Goal: Task Accomplishment & Management: Complete application form

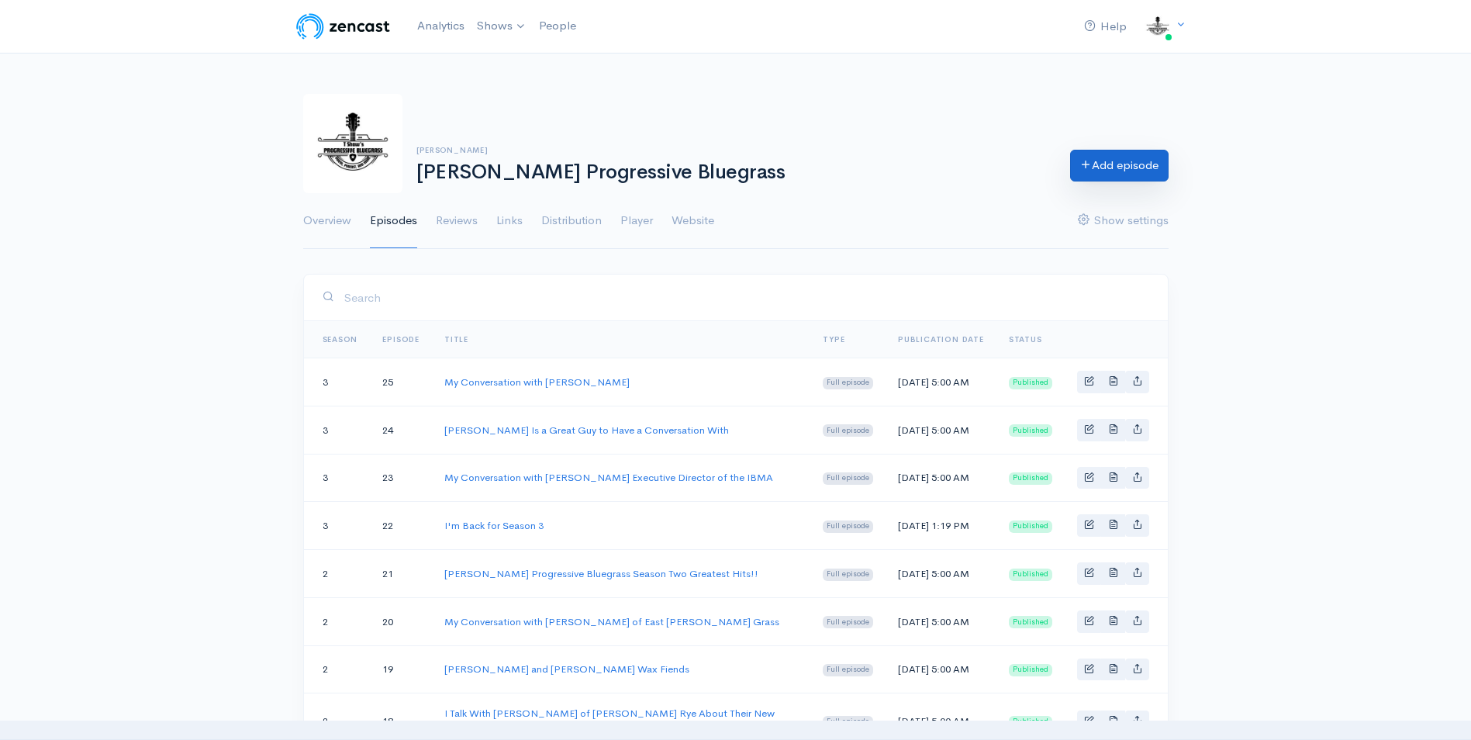
click at [1114, 163] on link "Add episode" at bounding box center [1119, 166] width 98 height 32
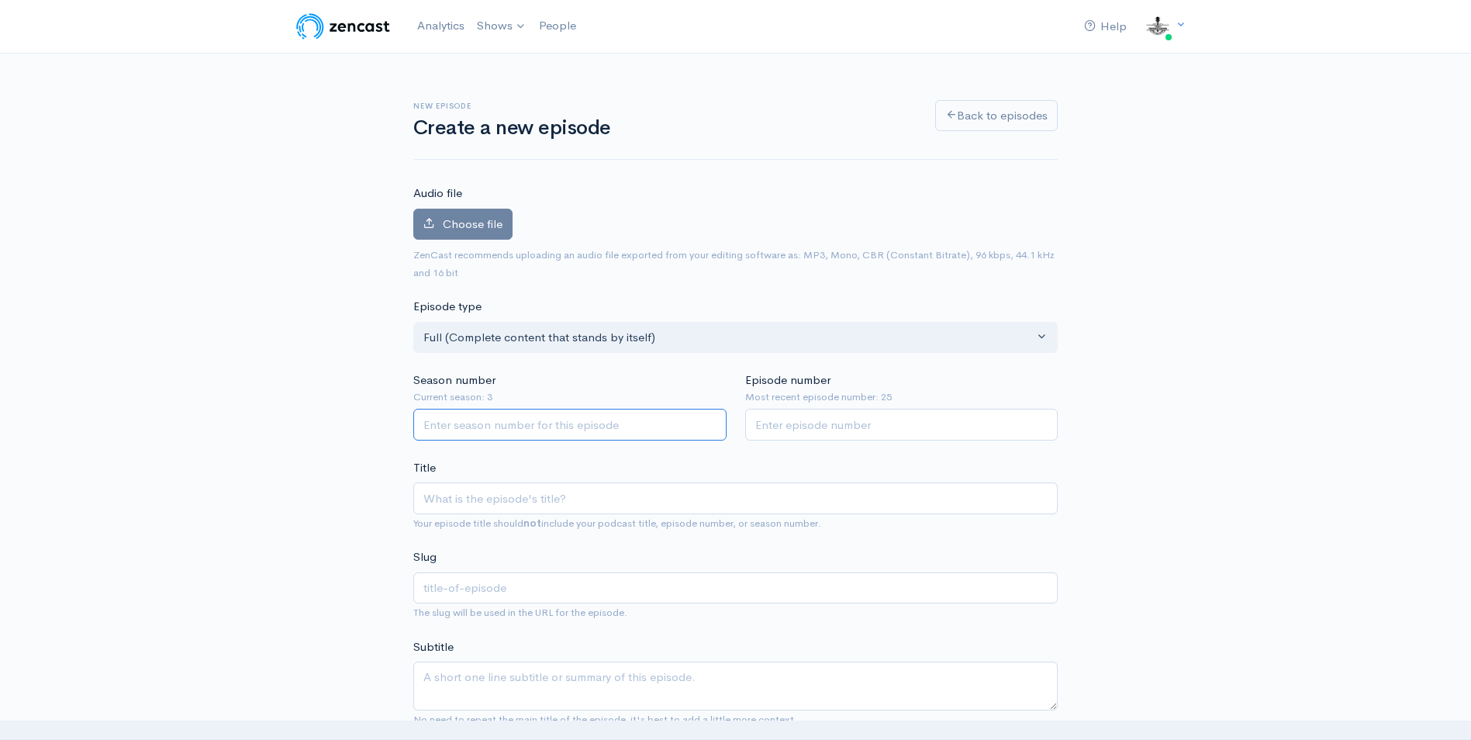
click at [451, 423] on input "Season number" at bounding box center [569, 425] width 313 height 32
type input "3"
click at [826, 420] on input "Episode number" at bounding box center [901, 425] width 313 height 32
type input "26"
click at [425, 508] on input "Title" at bounding box center [735, 498] width 644 height 32
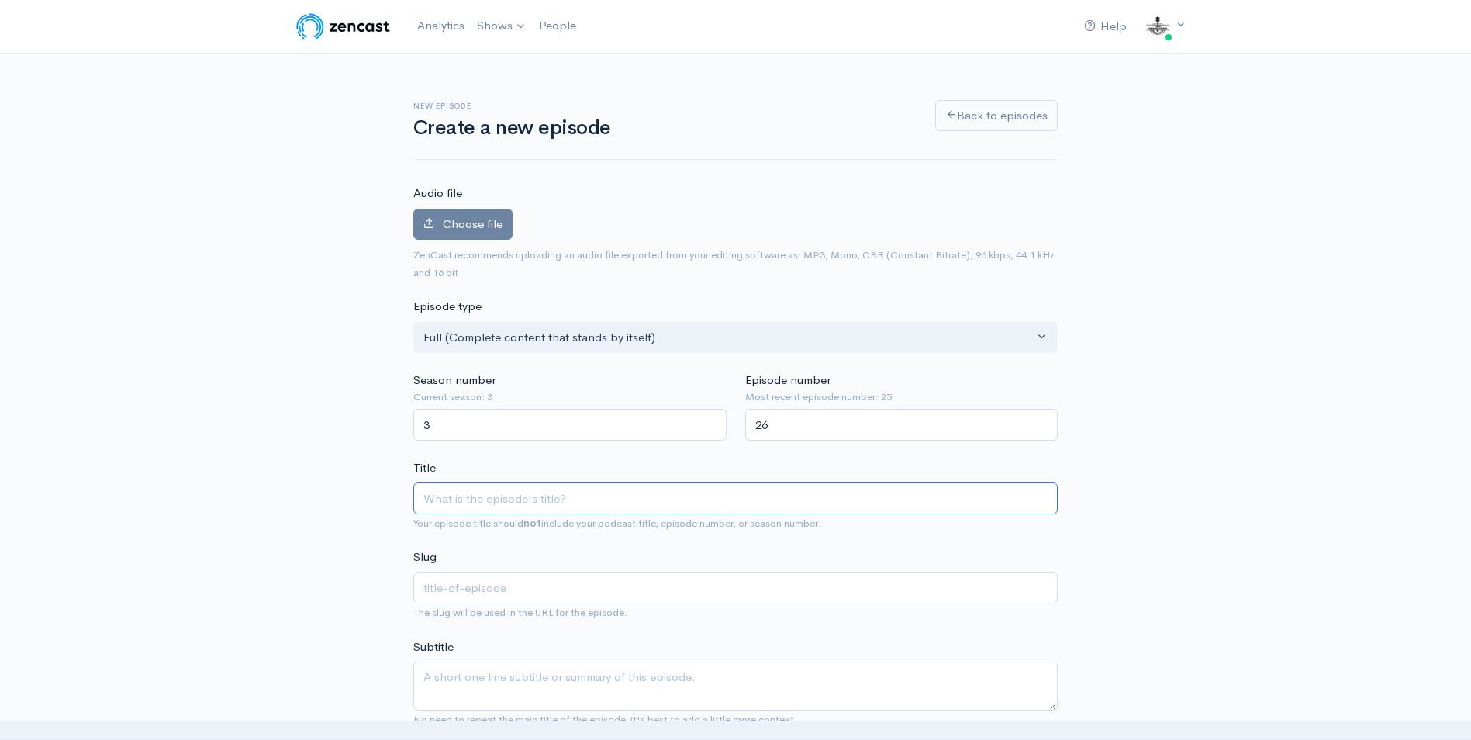
type input "R"
type input "r"
type input "Ra"
type input "ra"
type input "Ran"
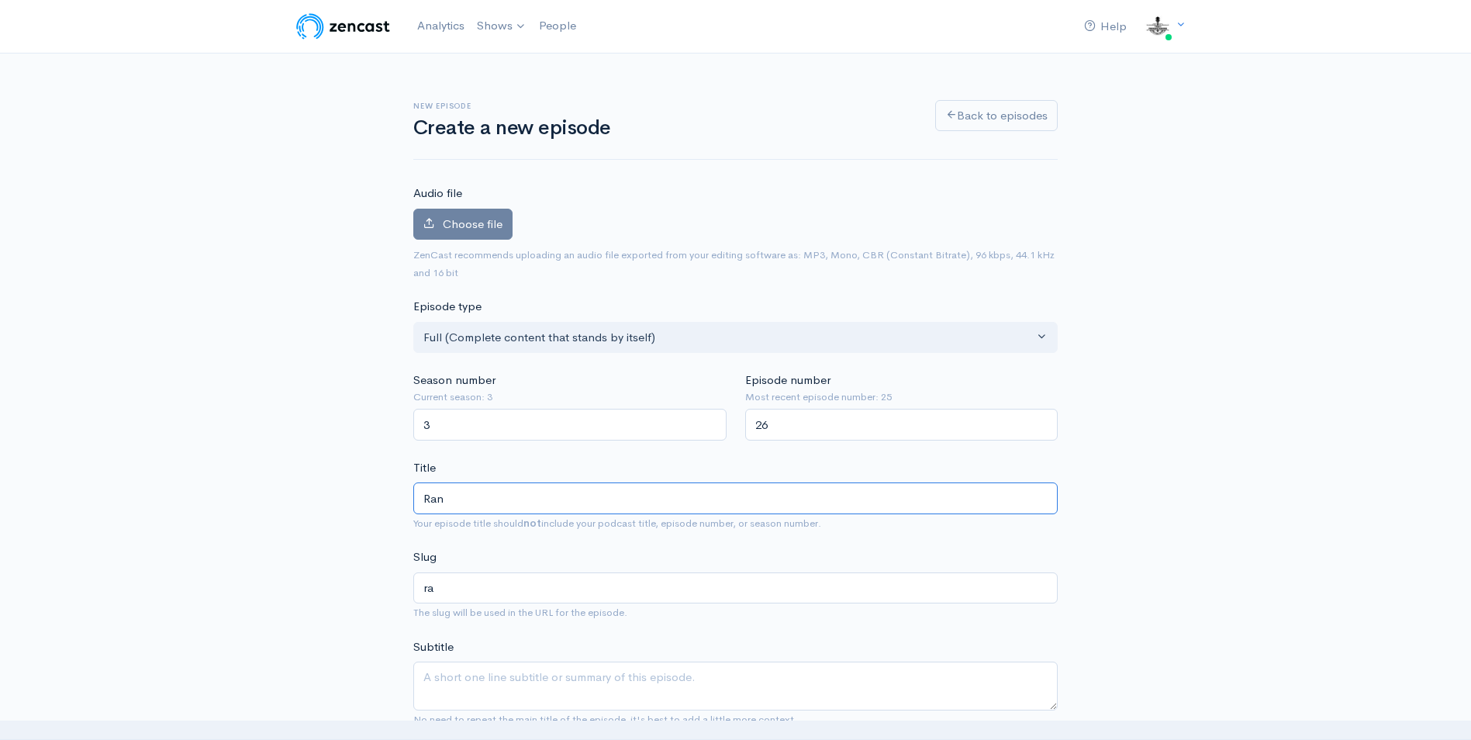
type input "ran"
type input "Rand"
type input "rand"
type input "Randy"
type input "randy"
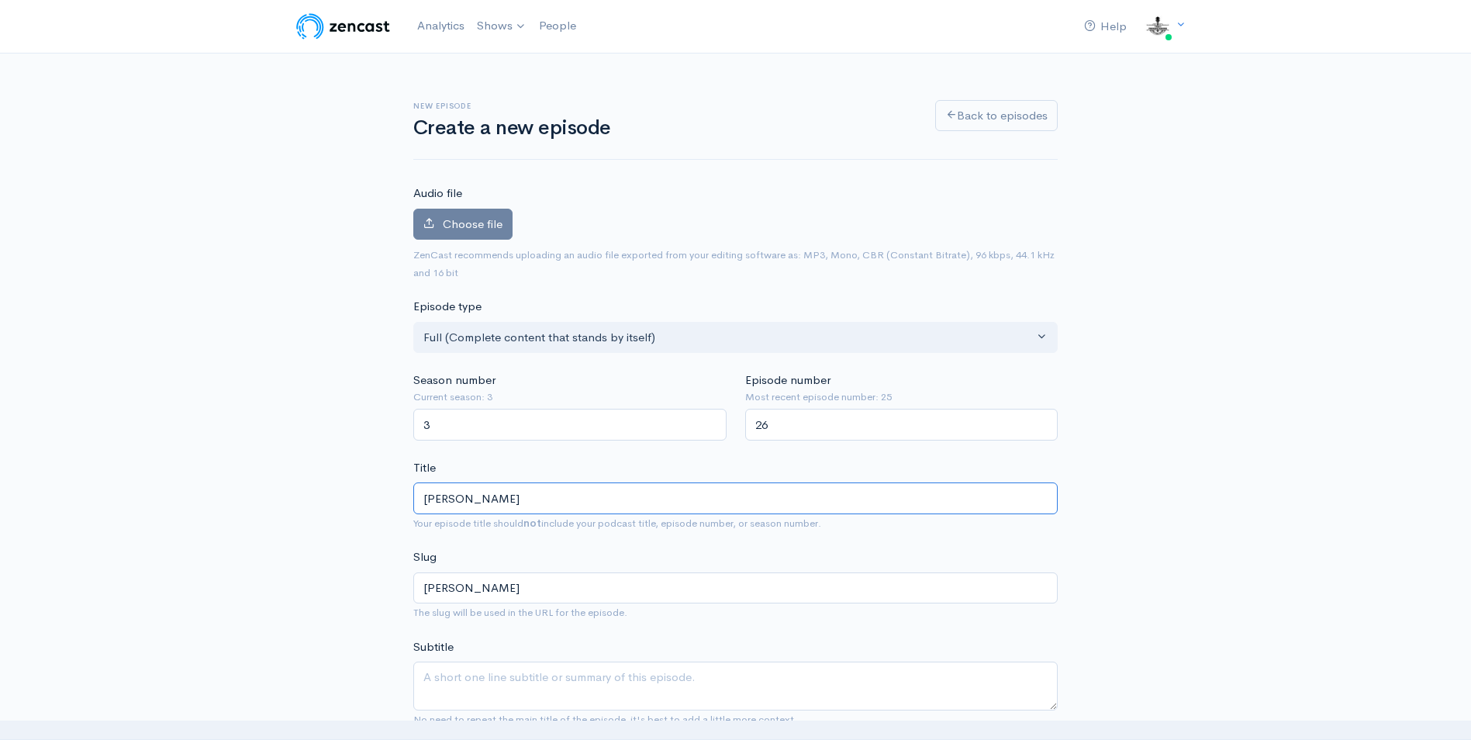
type input "Randy S"
type input "randy-s"
type input "Randy St"
type input "randy-st"
type input "Randy Ste"
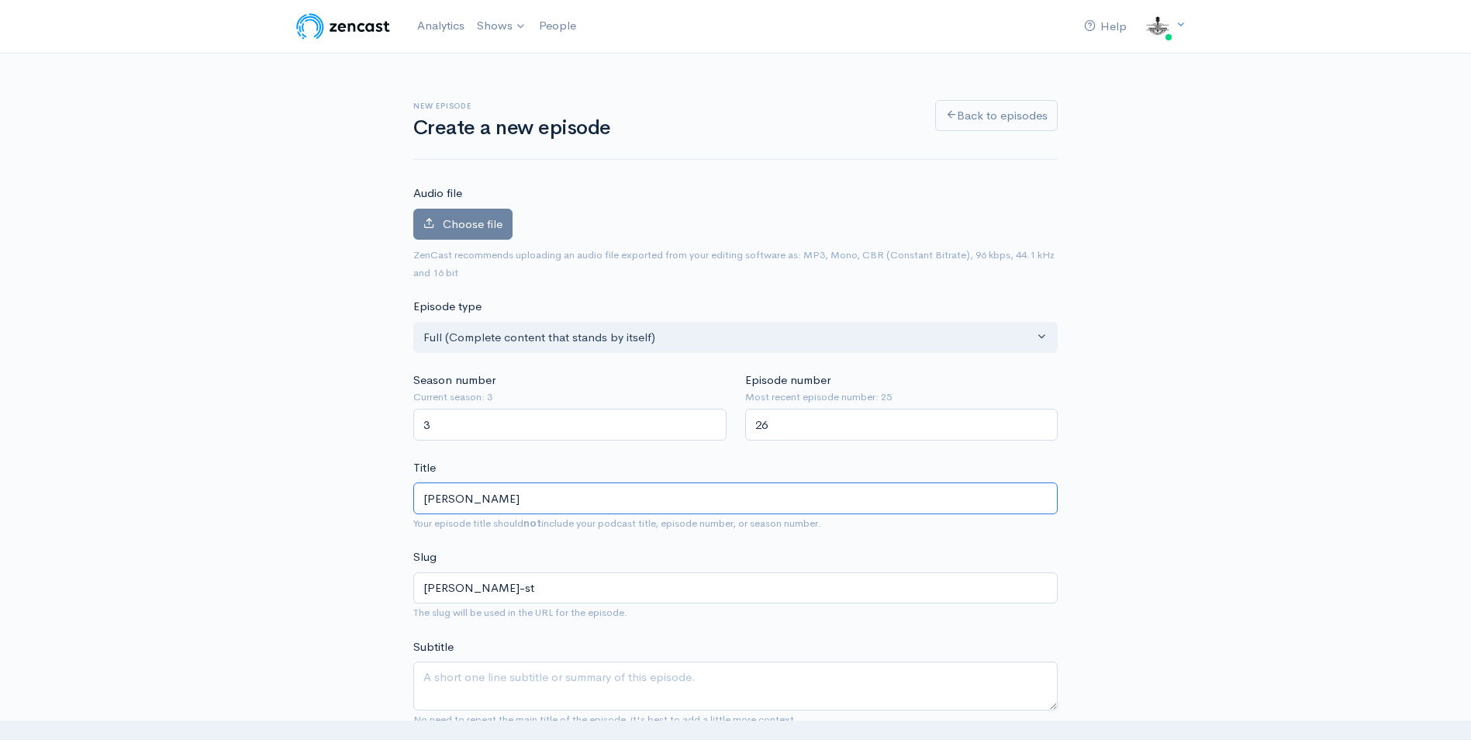
type input "randy-ste"
type input "Randy Stee"
type input "randy-stee"
type input "Randy Steele"
type input "randy-steele"
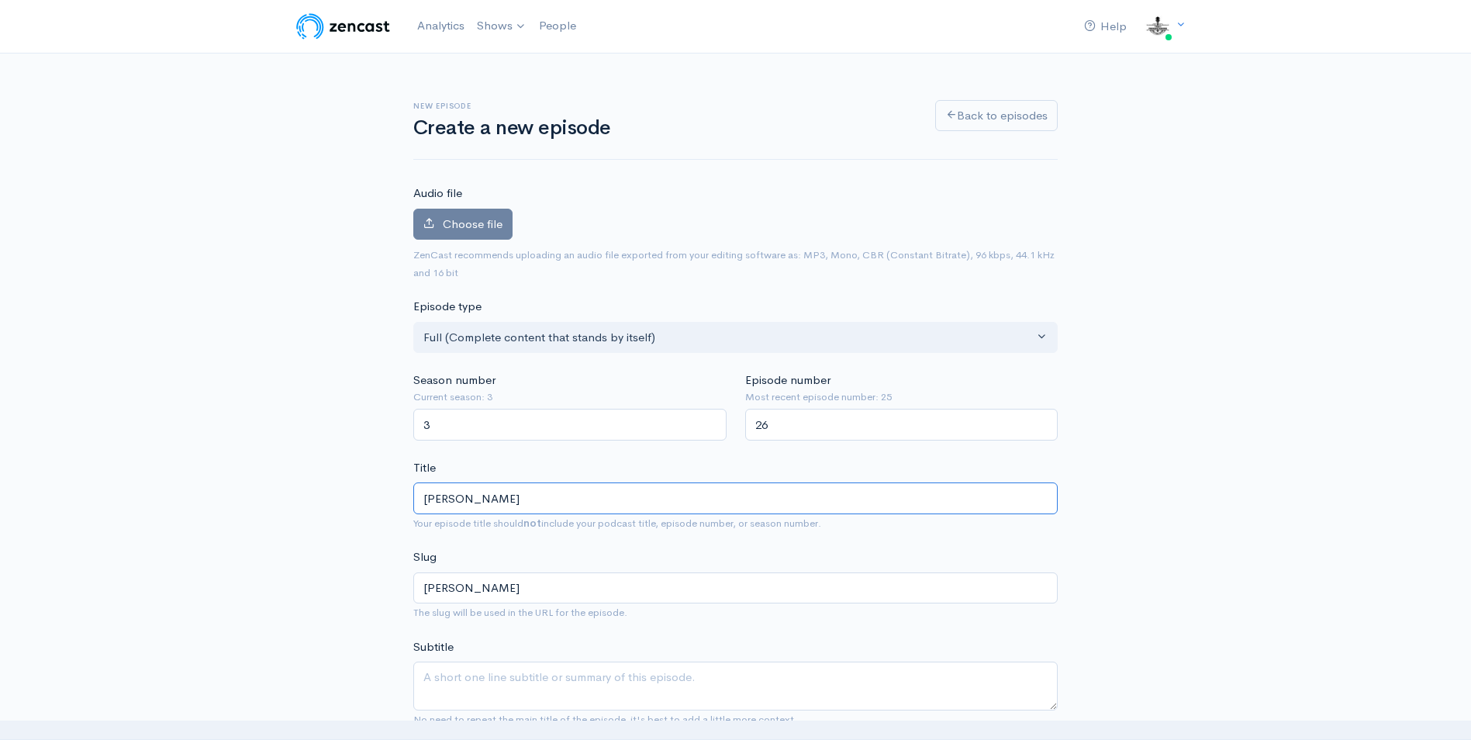
type input "Randy Steele a"
type input "randy-steele-a"
type input "Randy Steele and"
type input "randy-steele-and"
type input "Randy Steele and I"
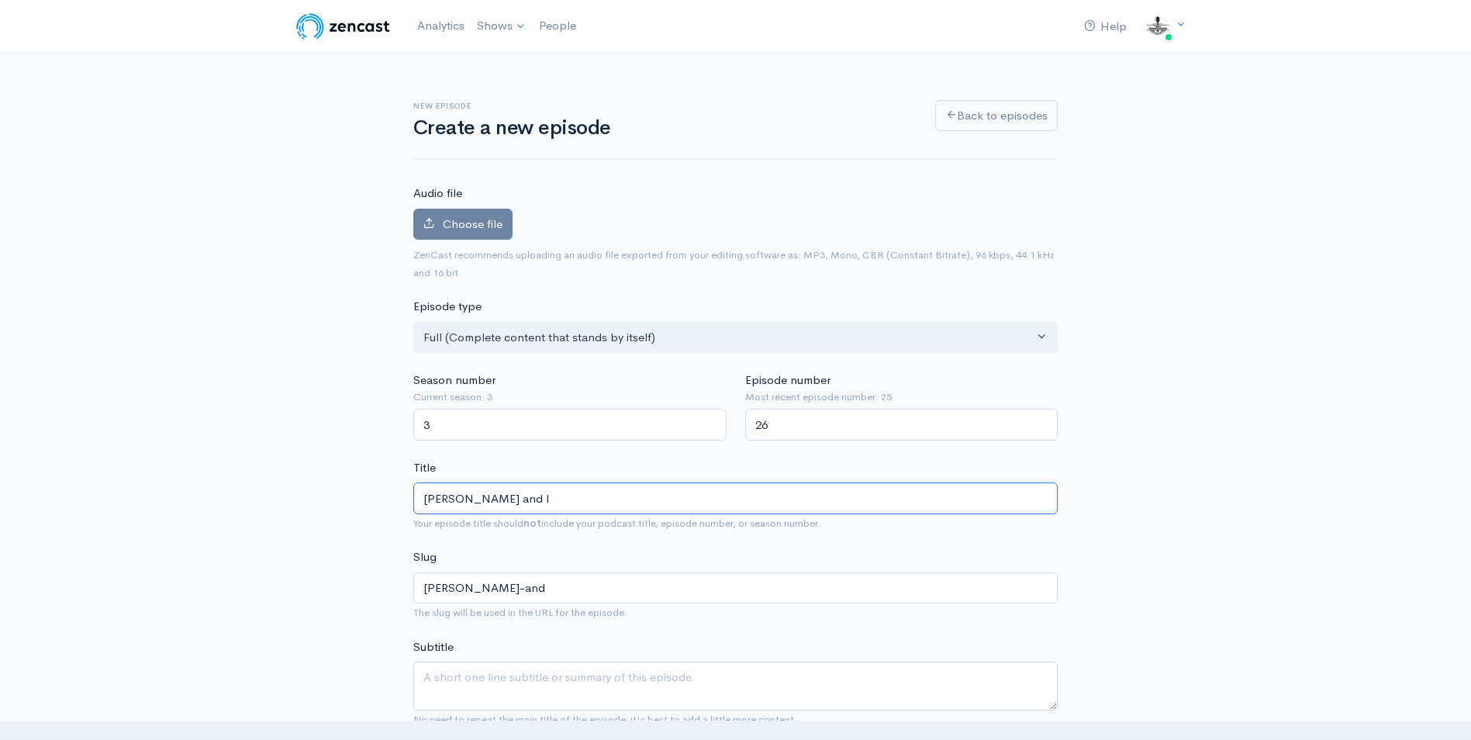
type input "randy-steele-and-i"
type input "Randy Steele and I"
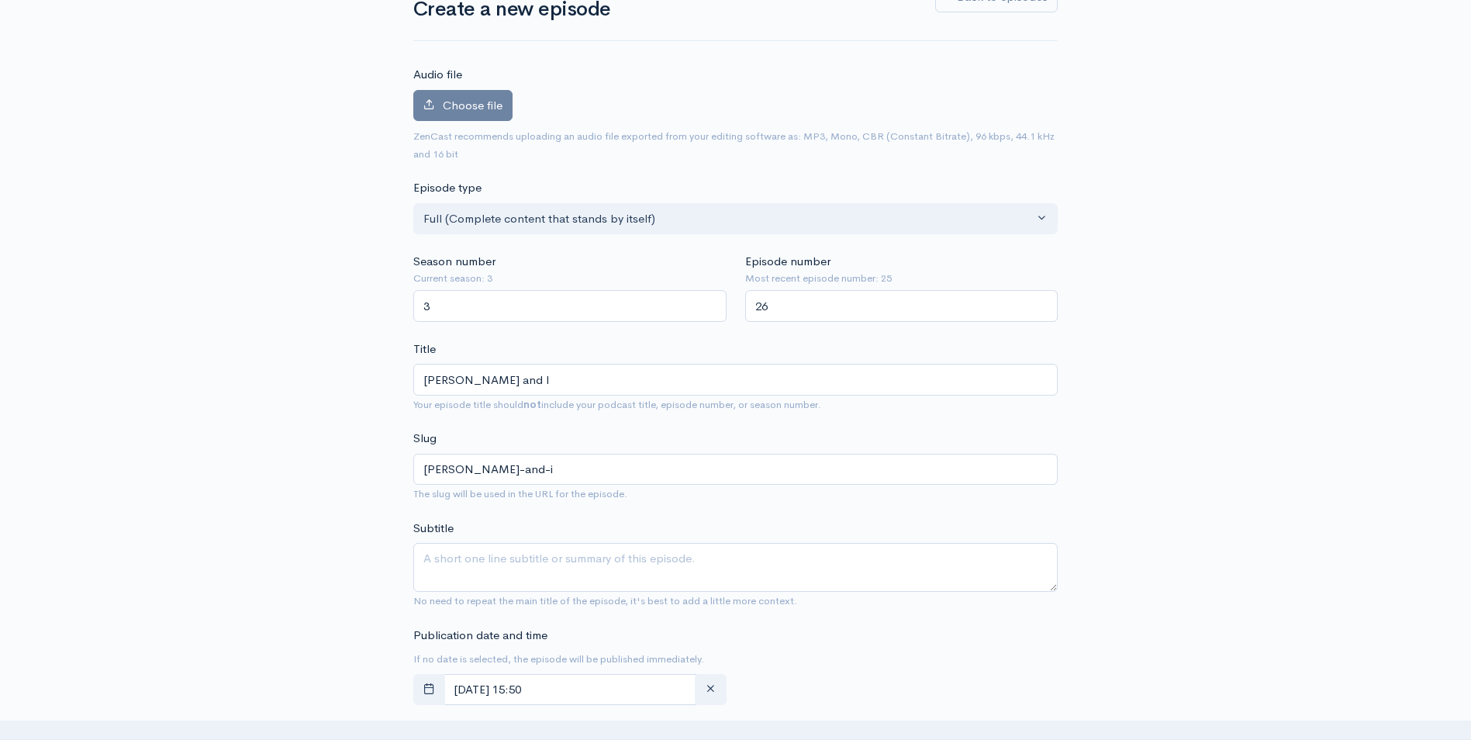
scroll to position [233, 0]
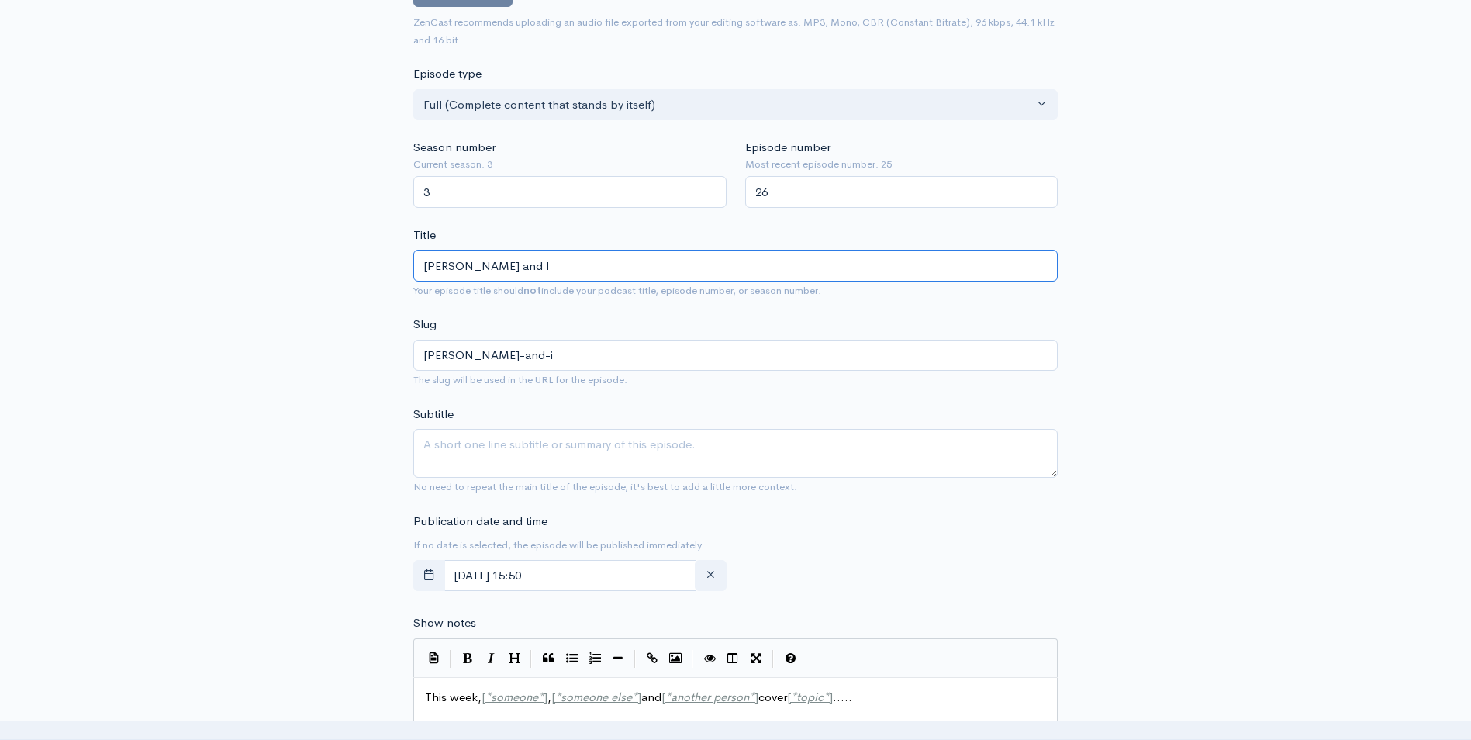
drag, startPoint x: 539, startPoint y: 265, endPoint x: 285, endPoint y: 254, distance: 254.5
click at [275, 258] on div "New episode Create a new episode Back to episodes Audio file Choose file 0 ZenC…" at bounding box center [735, 636] width 1471 height 1631
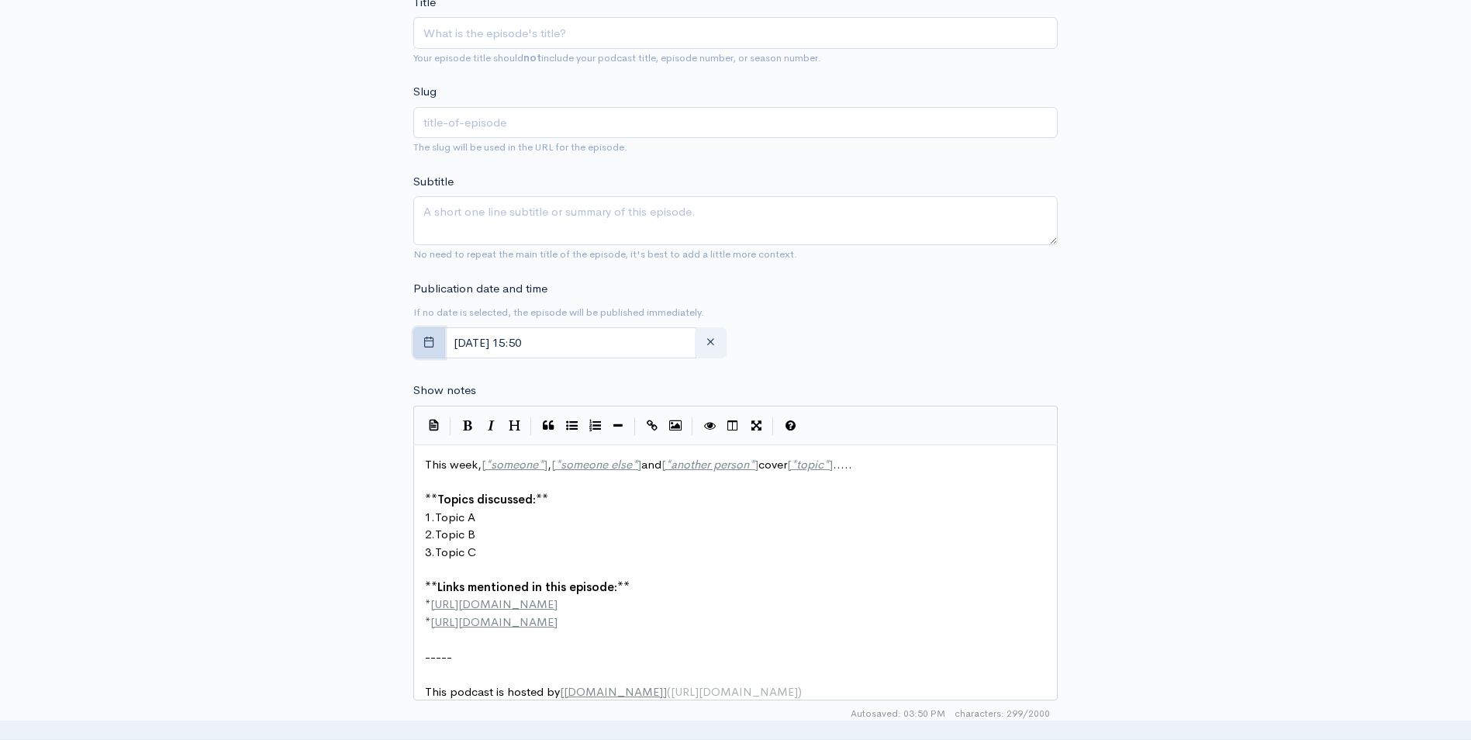
click at [433, 343] on icon "button" at bounding box center [429, 342] width 12 height 12
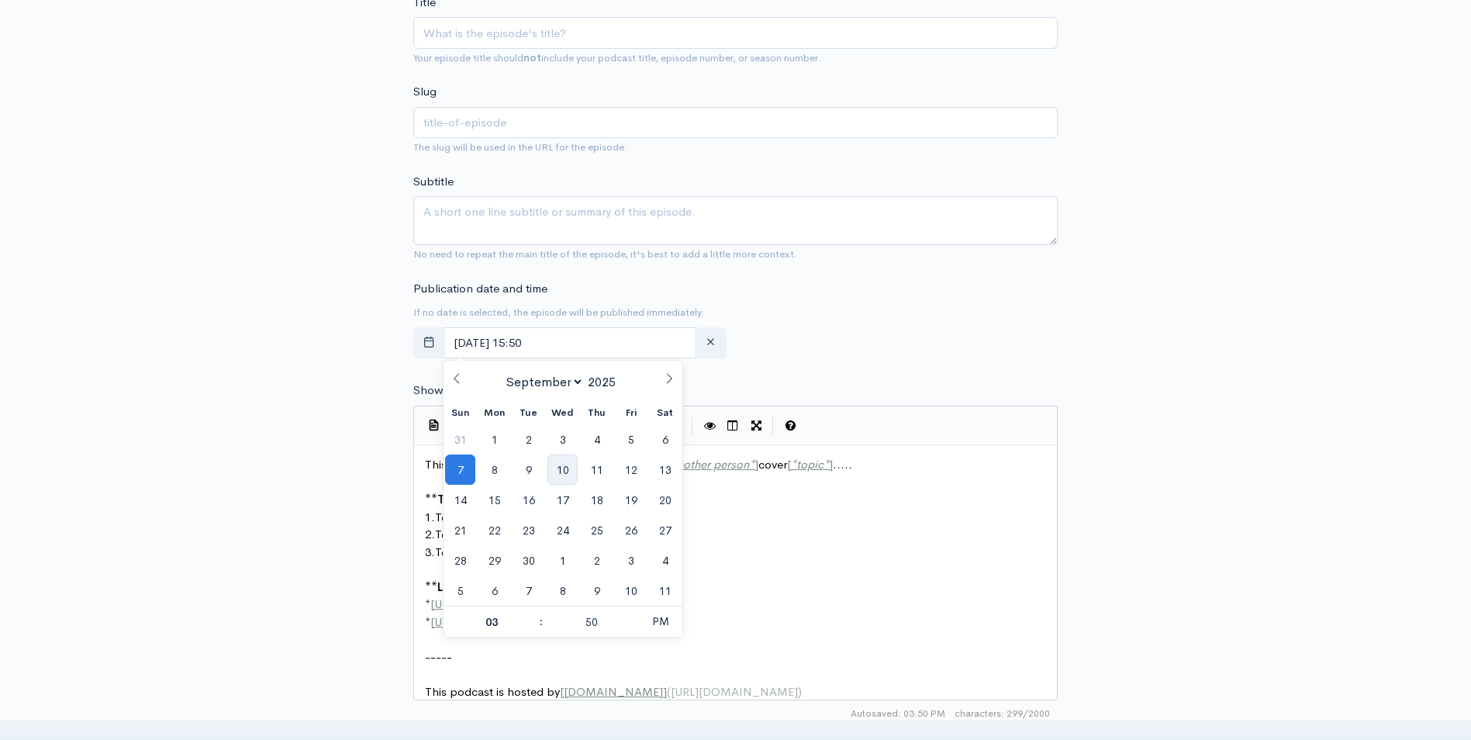
click at [568, 473] on span "10" at bounding box center [562, 469] width 30 height 30
click at [534, 613] on span at bounding box center [533, 614] width 11 height 16
type input "September, 10 2025 16:50"
type input "04"
click at [534, 613] on span at bounding box center [533, 614] width 11 height 16
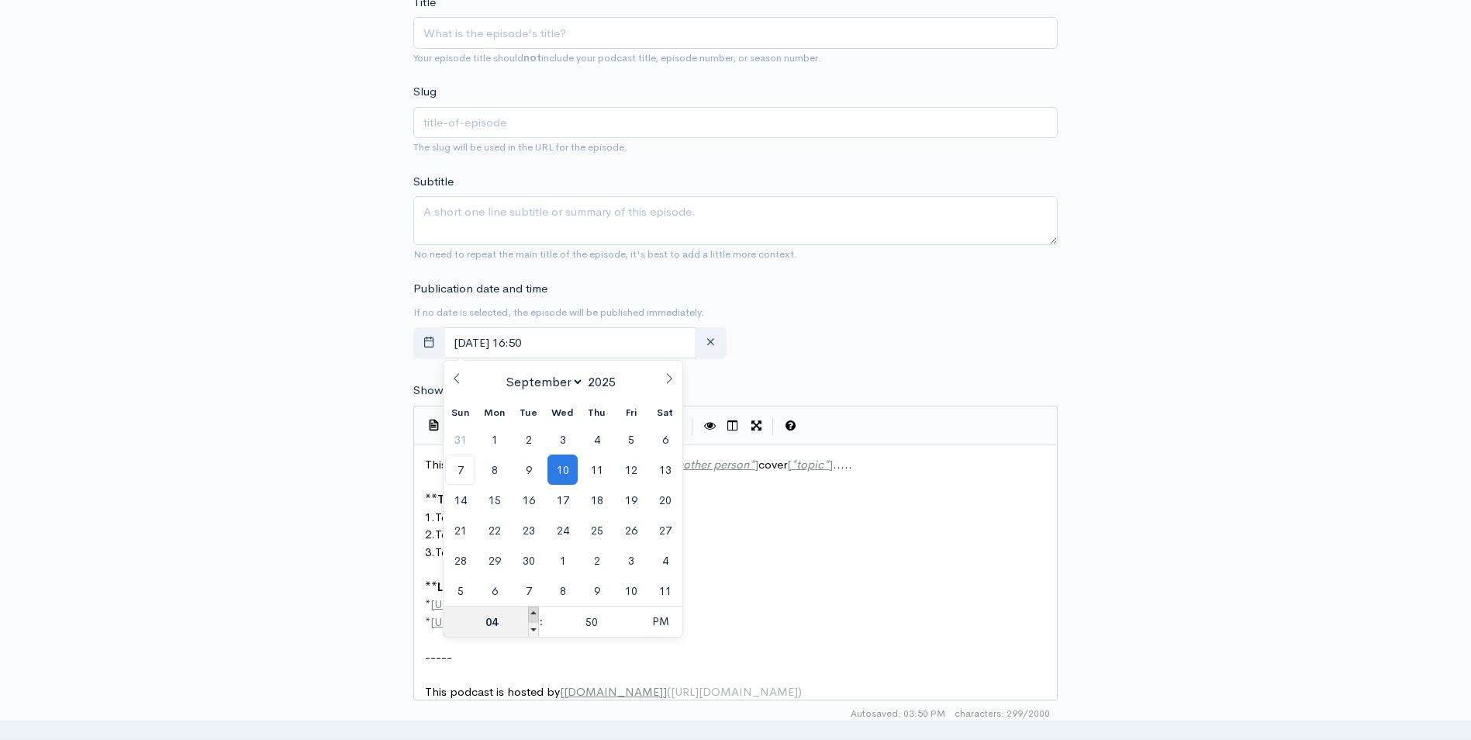
type input "September, 10 2025 17:50"
type input "05"
click at [633, 612] on span at bounding box center [633, 614] width 11 height 16
type input "September, 10 2025 17:55"
type input "55"
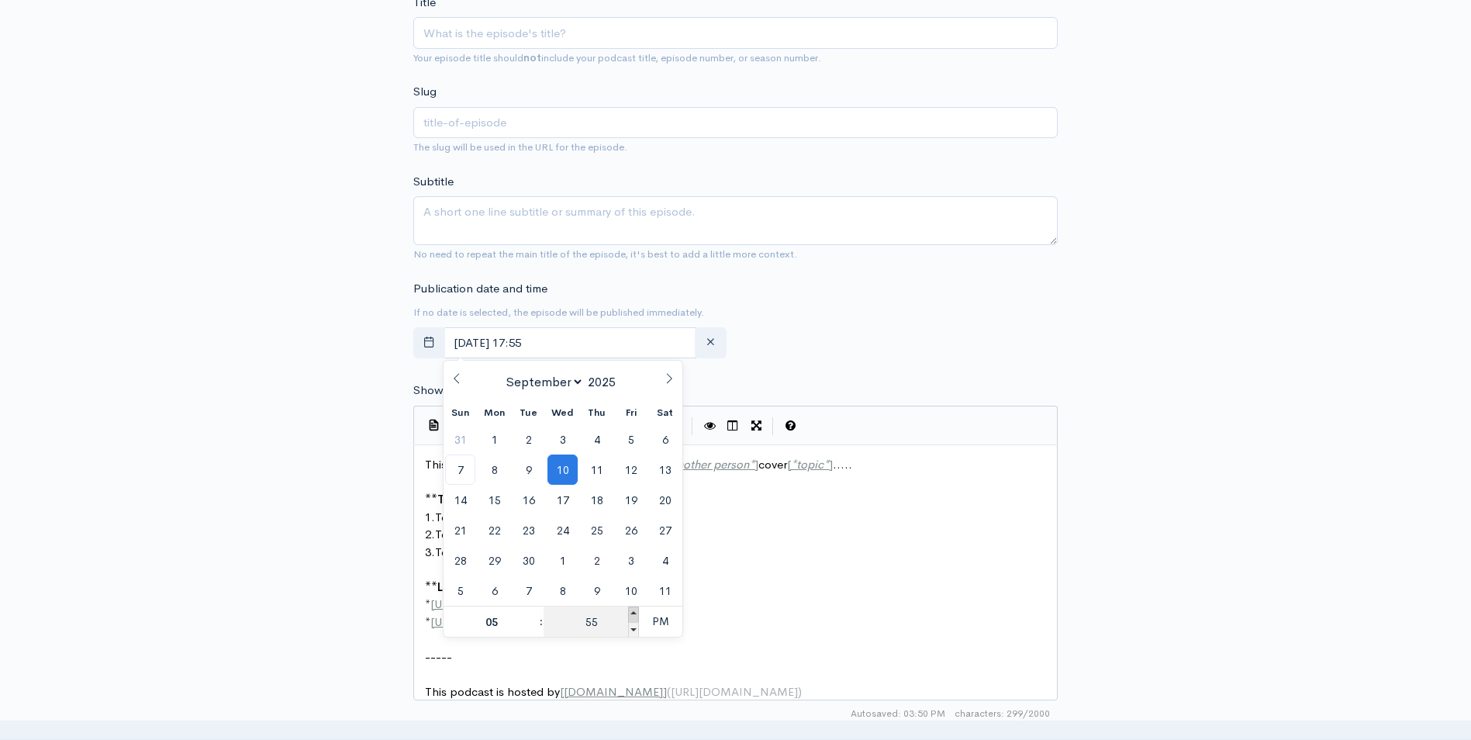
click at [633, 612] on span at bounding box center [633, 614] width 11 height 16
type input "September, 10 2025 18:00"
type input "06"
type input "00"
click at [633, 612] on span at bounding box center [633, 614] width 11 height 16
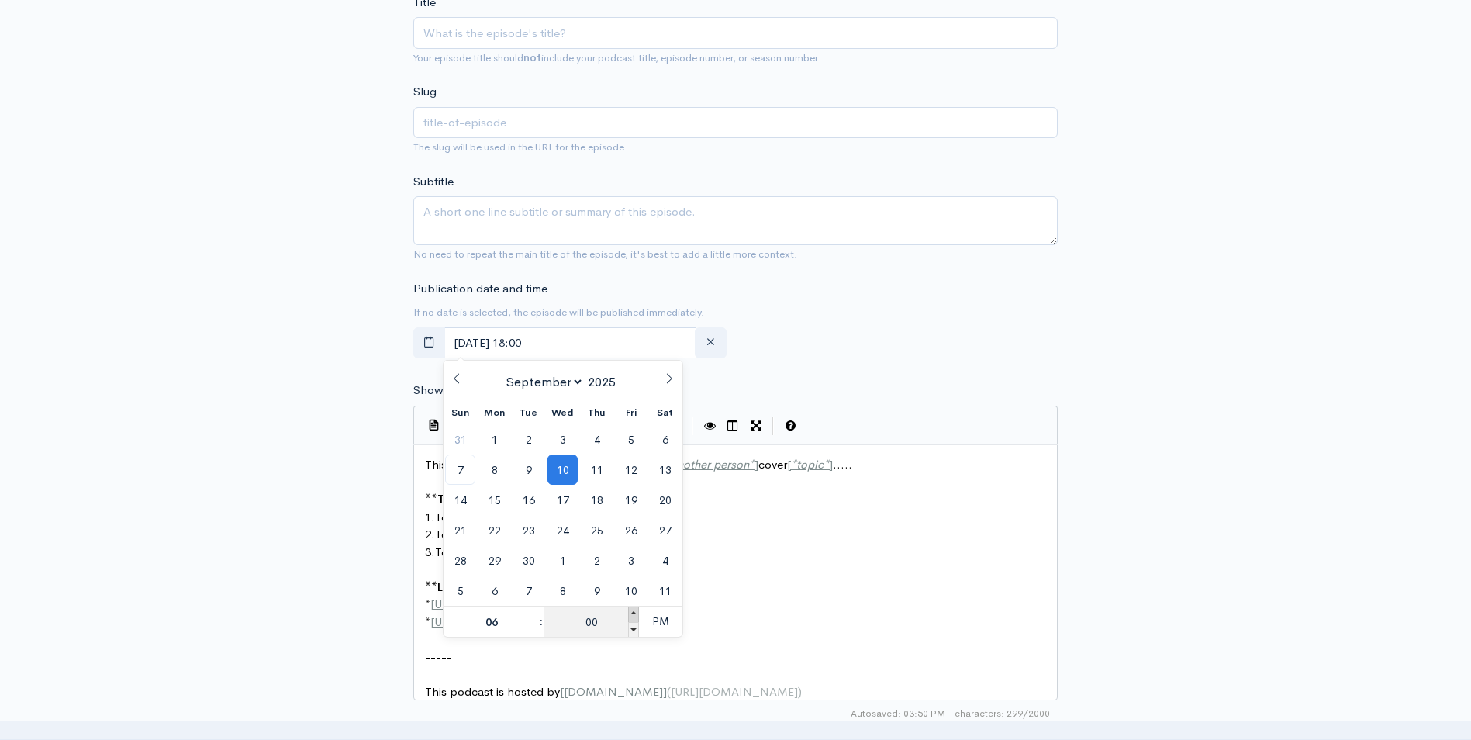
type input "September, 10 2025 18:05"
type input "05"
click at [629, 627] on span at bounding box center [633, 630] width 11 height 16
type input "September, 10 2025 18:00"
type input "00"
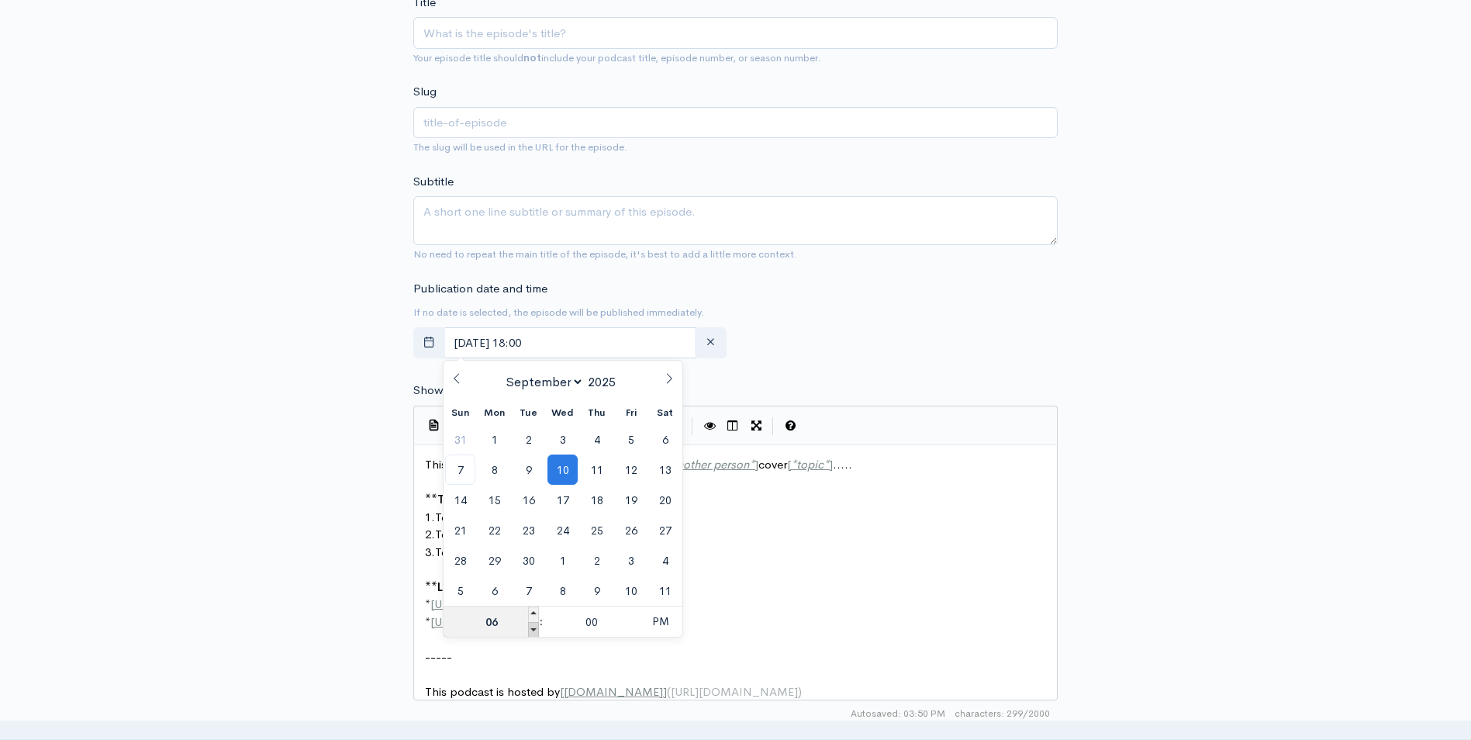
click at [536, 627] on span at bounding box center [533, 630] width 11 height 16
type input "September, 10 2025 17:00"
type input "05"
click at [660, 631] on span "PM" at bounding box center [660, 620] width 43 height 31
type input "September, 10 2025 05:00"
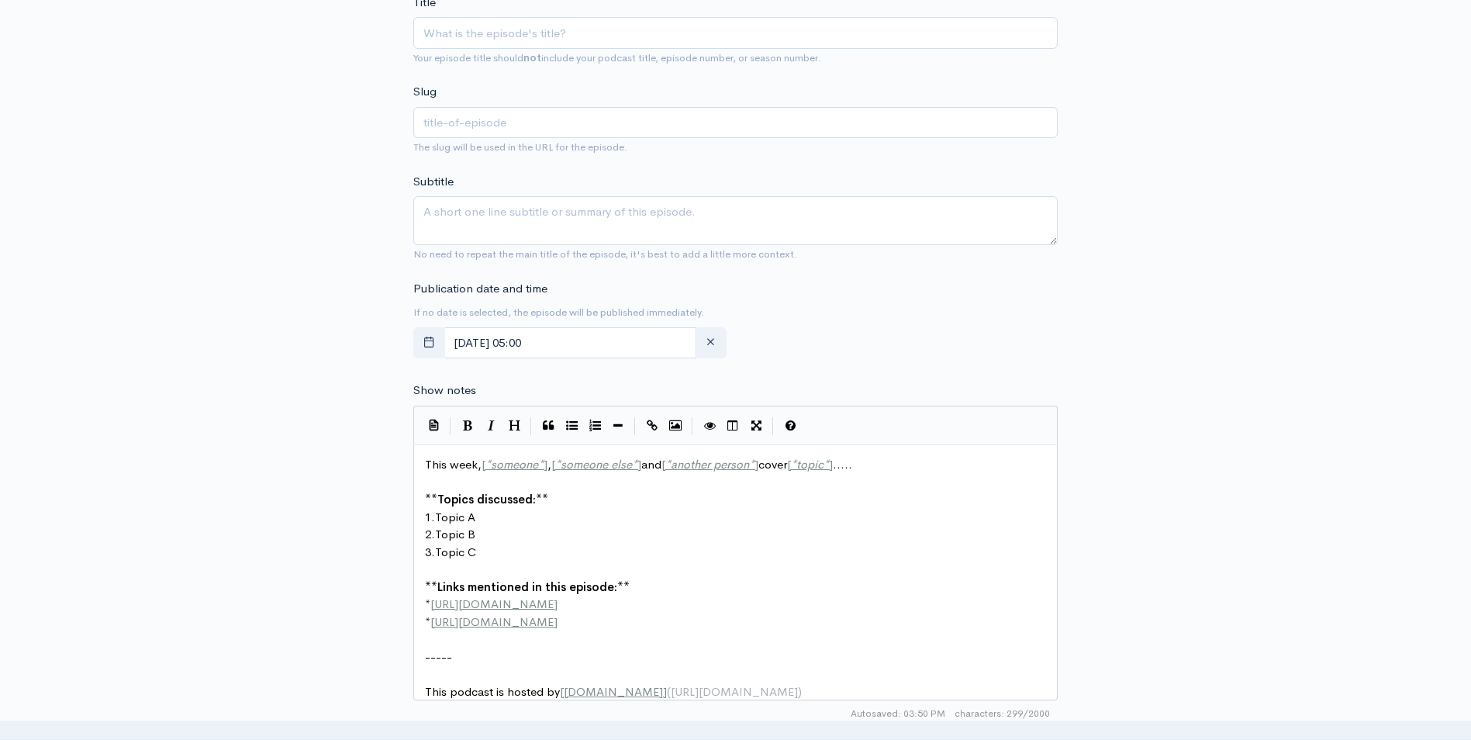
click at [860, 357] on div "Publication date and time If no date is selected, the episode will be published…" at bounding box center [735, 322] width 663 height 85
drag, startPoint x: 481, startPoint y: 464, endPoint x: 829, endPoint y: 465, distance: 347.3
type textarea "​[*someone*], [*someone else*] and [*another person*] cover [*topic*]....."
paste textarea
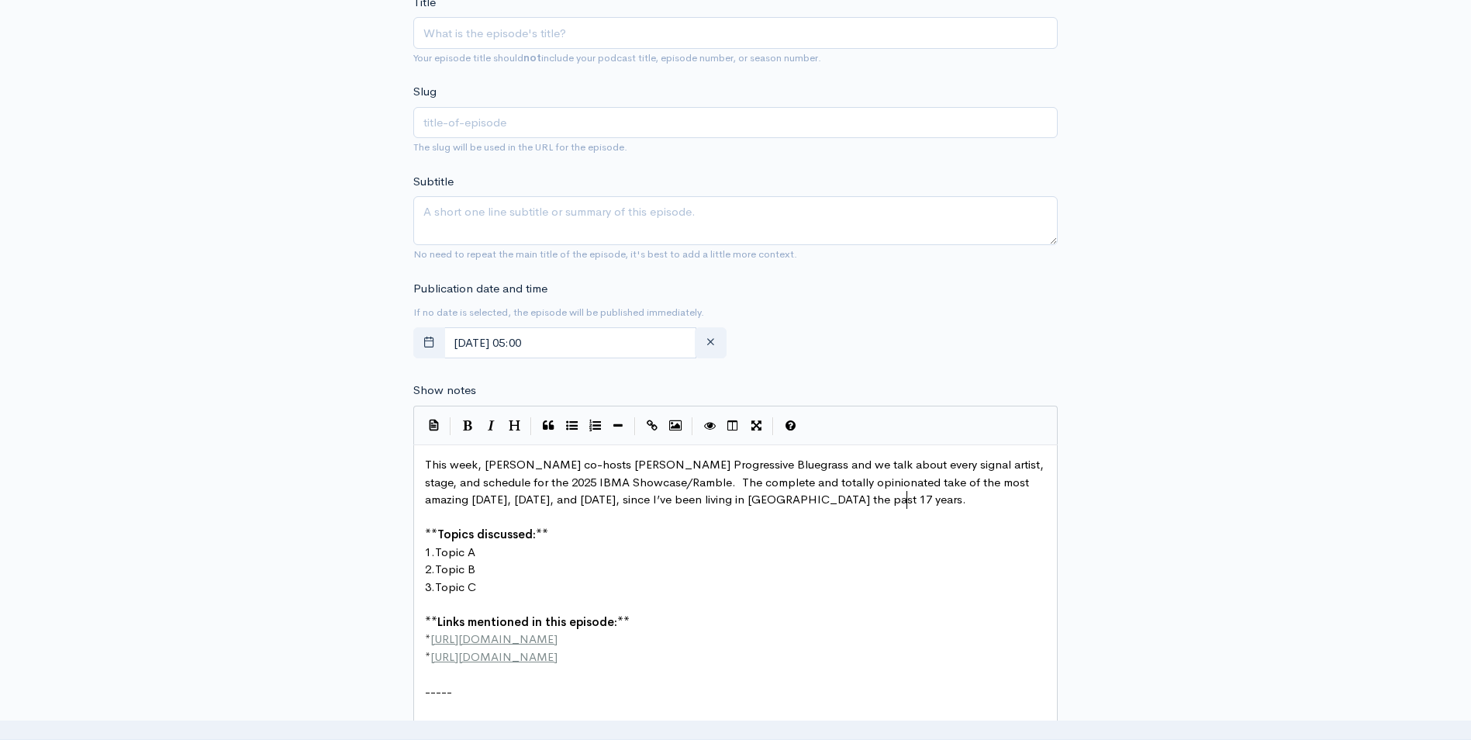
click at [554, 464] on span "This week, Randy Steele co-hosts T Shaw’s Progressive Bluegrass and we talk abo…" at bounding box center [736, 482] width 622 height 50
type textarea "I"
drag, startPoint x: 810, startPoint y: 498, endPoint x: 854, endPoint y: 503, distance: 43.8
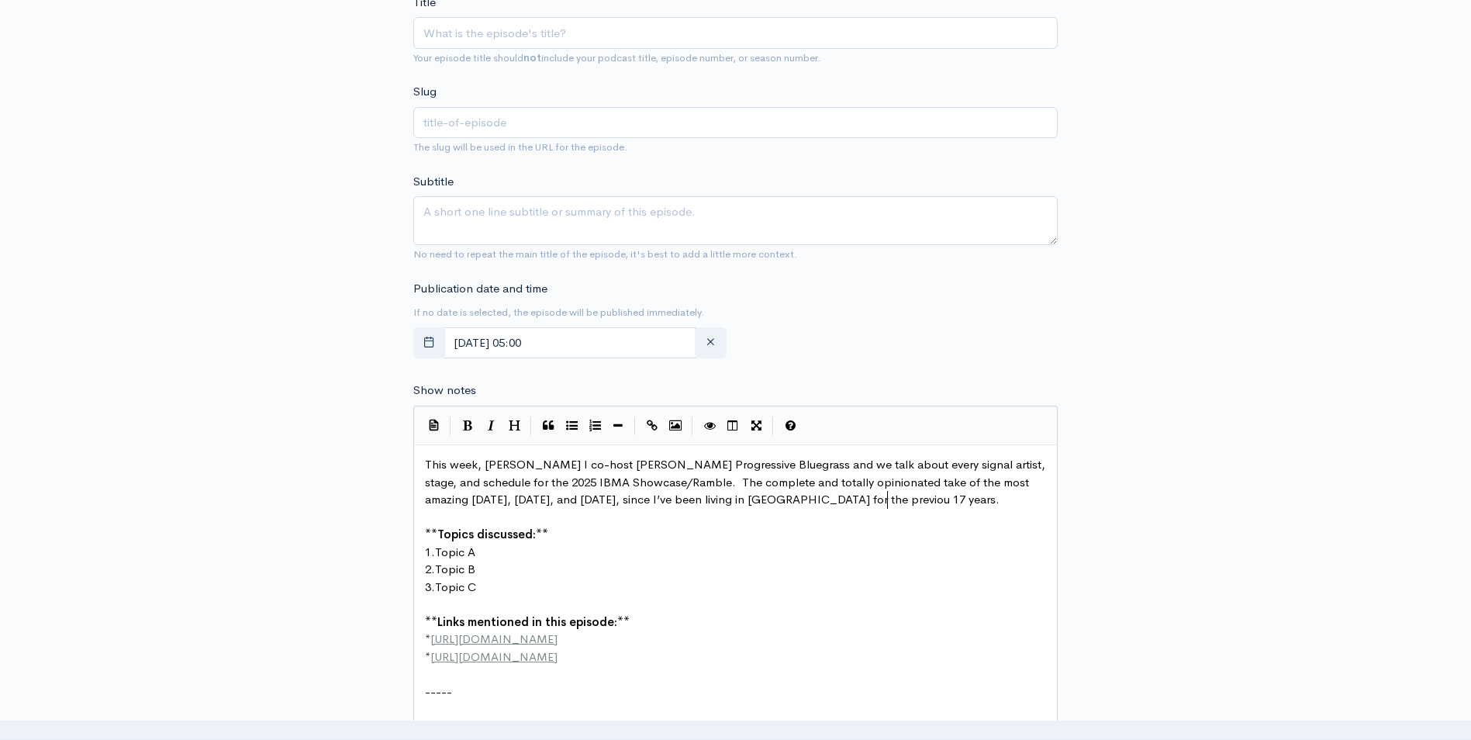
type textarea "for the previous"
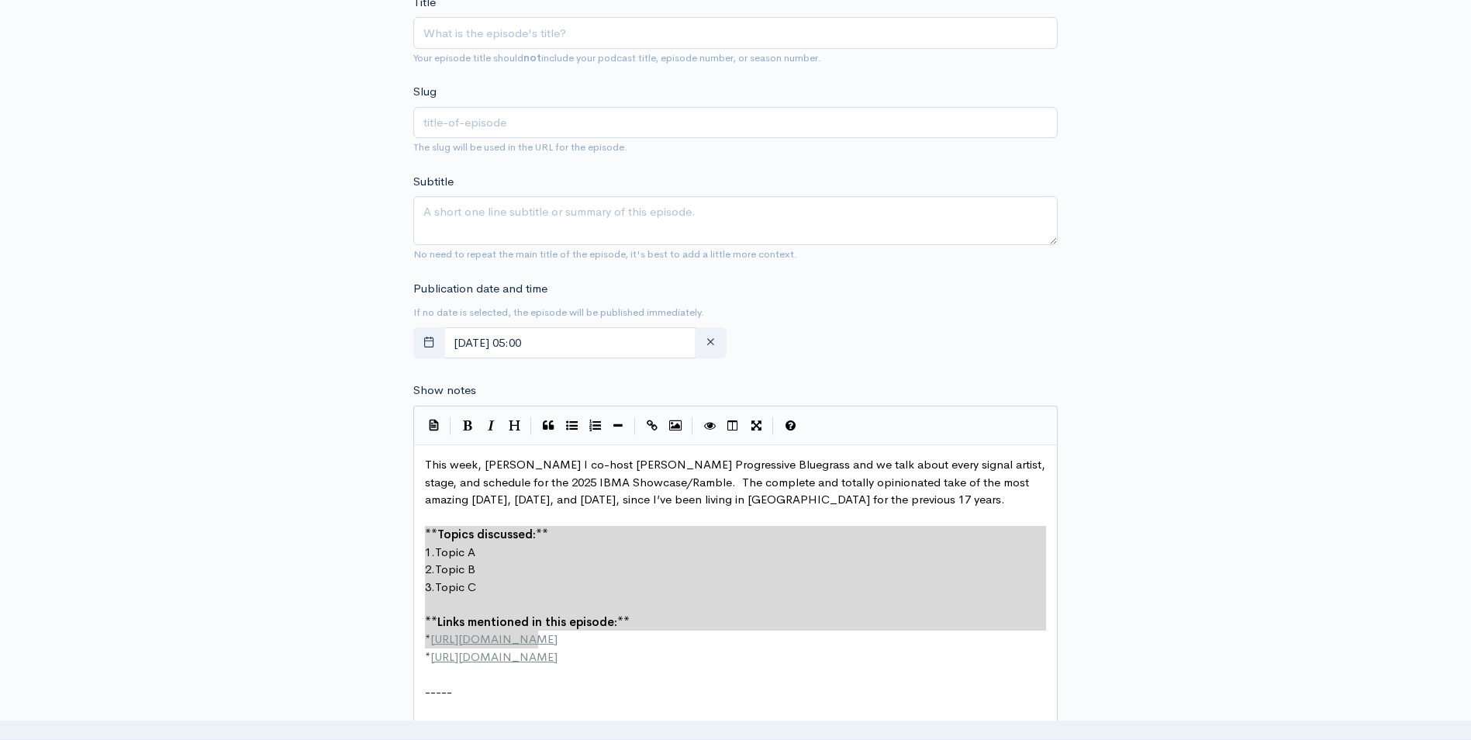
type textarea "**Topics discussed:** 1. Topic A 2. Topic B 3. Topic C **Links mentioned in thi…"
drag, startPoint x: 427, startPoint y: 530, endPoint x: 667, endPoint y: 648, distance: 267.7
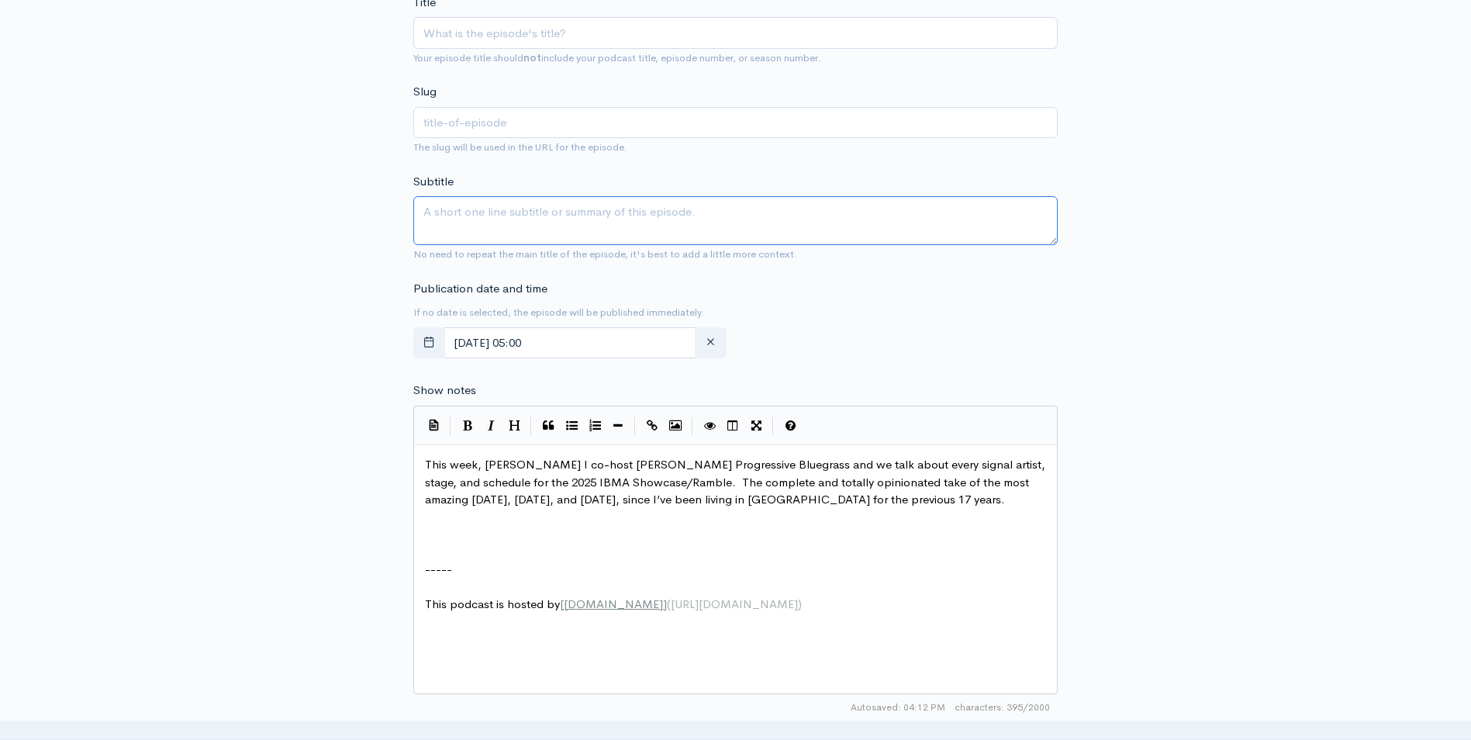
click at [457, 216] on textarea "Subtitle" at bounding box center [735, 220] width 644 height 49
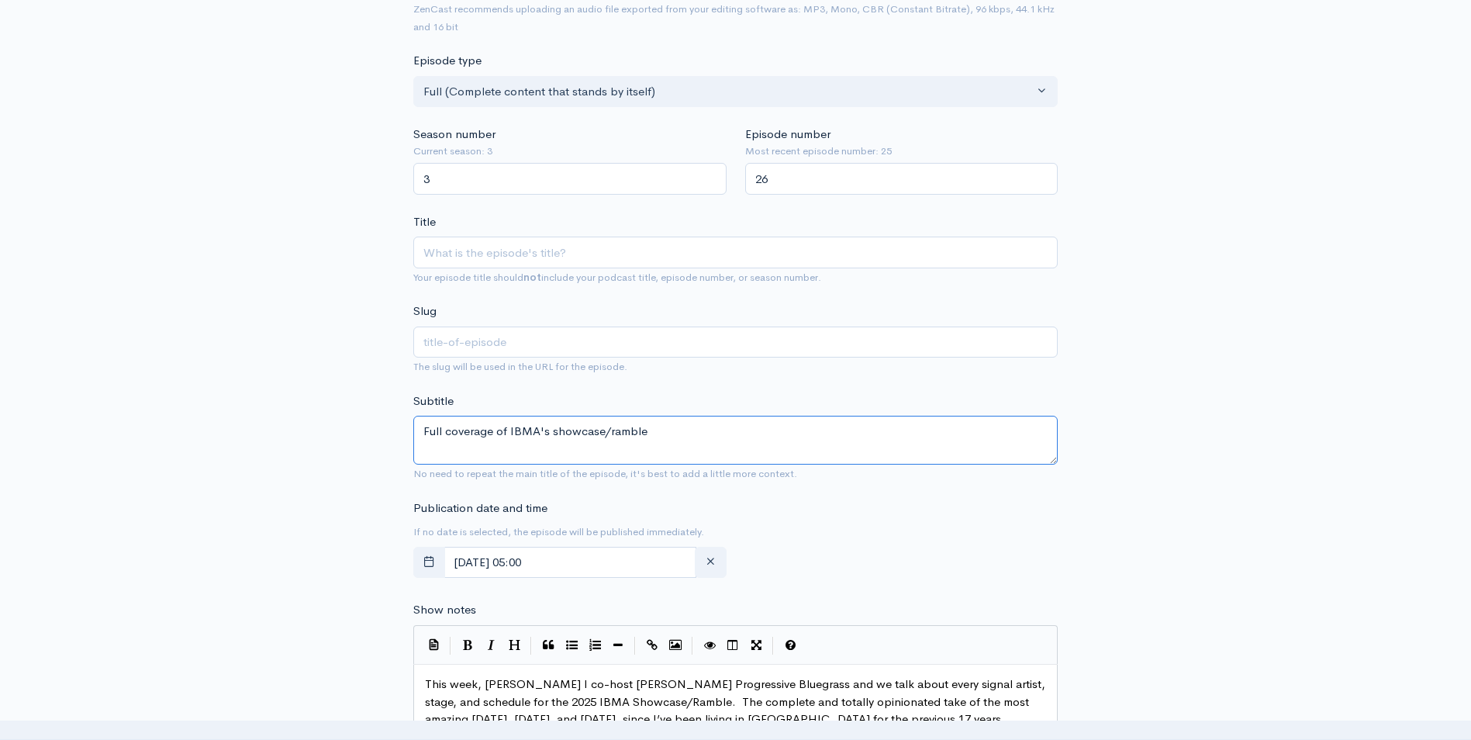
scroll to position [233, 0]
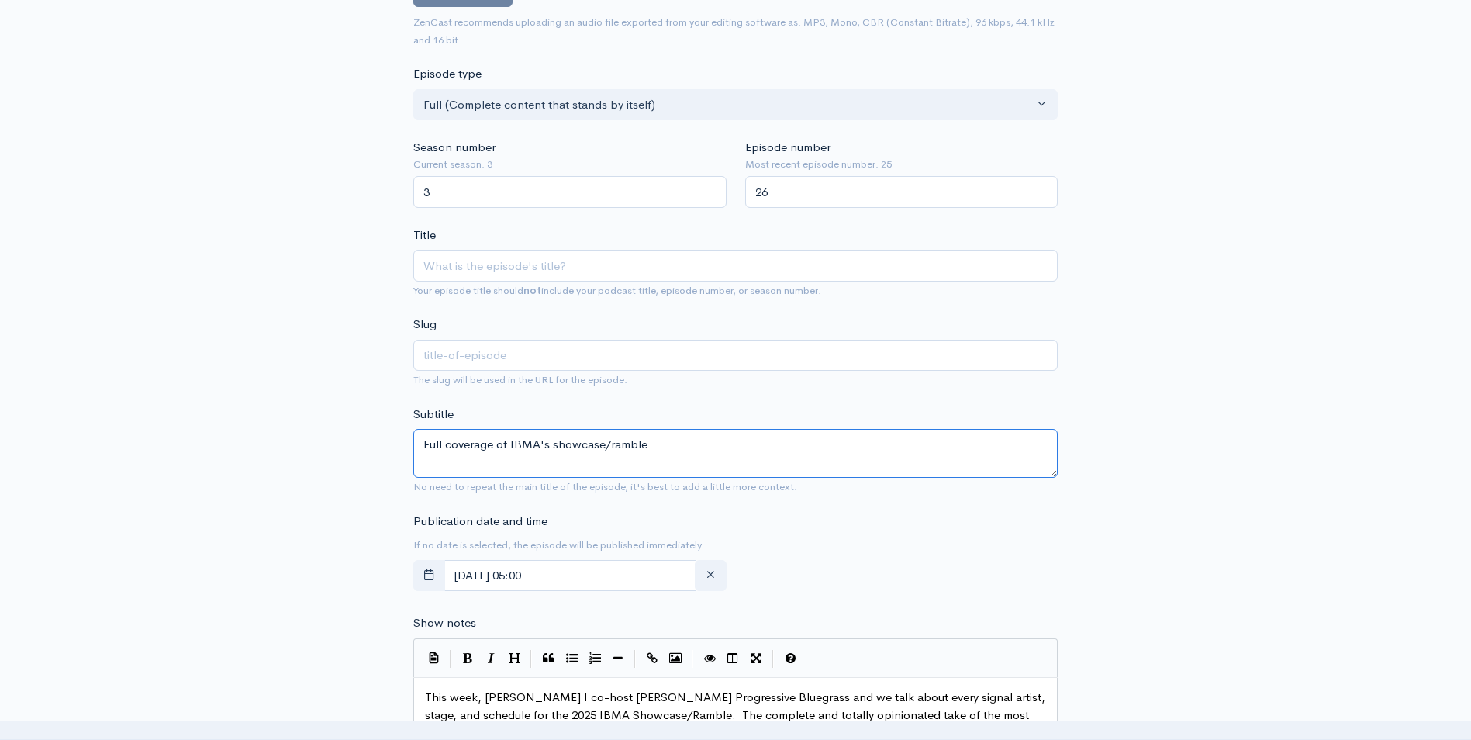
type textarea "Full coverage of IBMA's showcase/ramble"
click at [430, 269] on input "Title" at bounding box center [735, 266] width 644 height 32
paste input "[PERSON_NAME] and I Briefly Cover ALL of The IBMA Ramble/Showcase Schedule"
type input "[PERSON_NAME] and I Briefly Cover ALL of The IBMA Ramble/Showcase Schedule"
type input "randy-steele-and-i-briefly-cover-all-of-the-ibma-rambleshowcase-schedule"
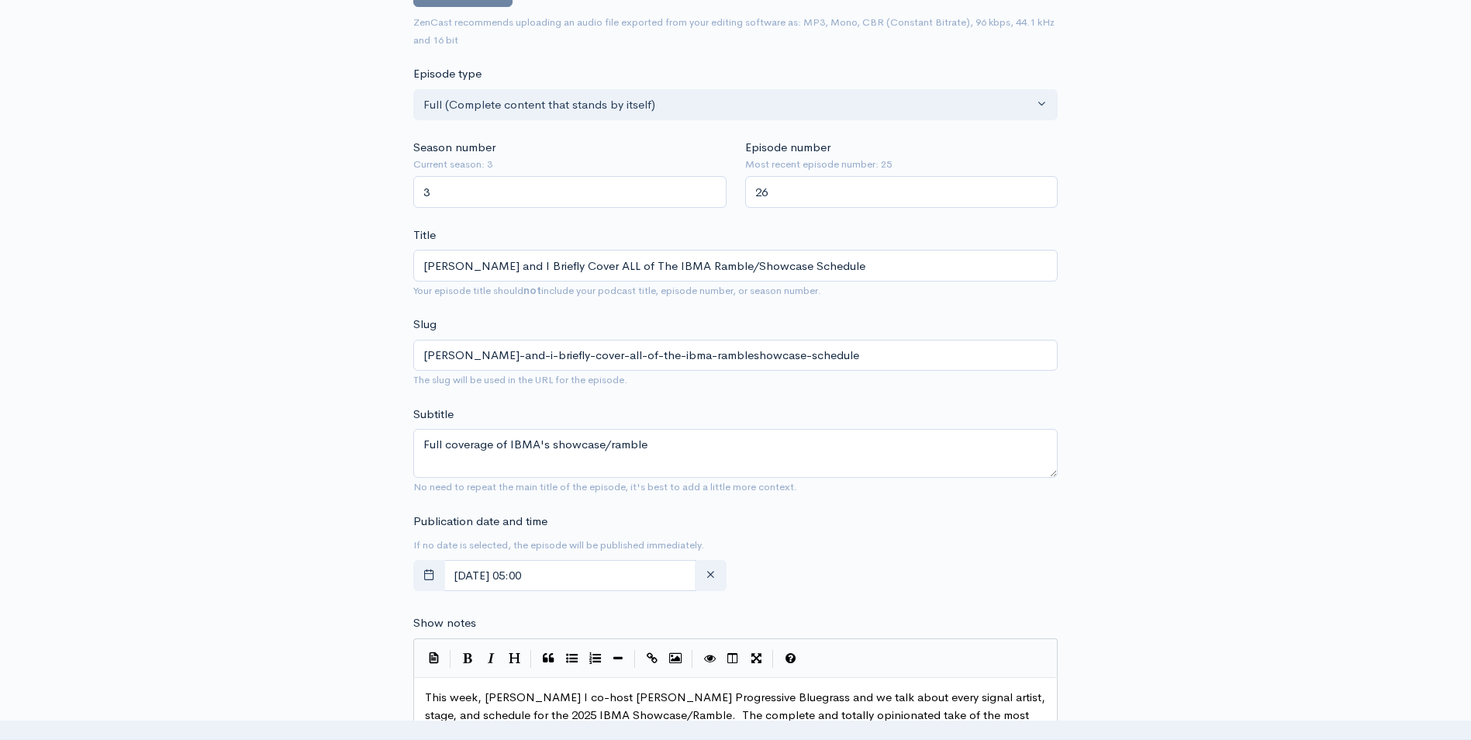
click at [253, 320] on div "New episode Create a new episode Back to episodes Audio file Choose file 0 ZenC…" at bounding box center [735, 633] width 1471 height 1625
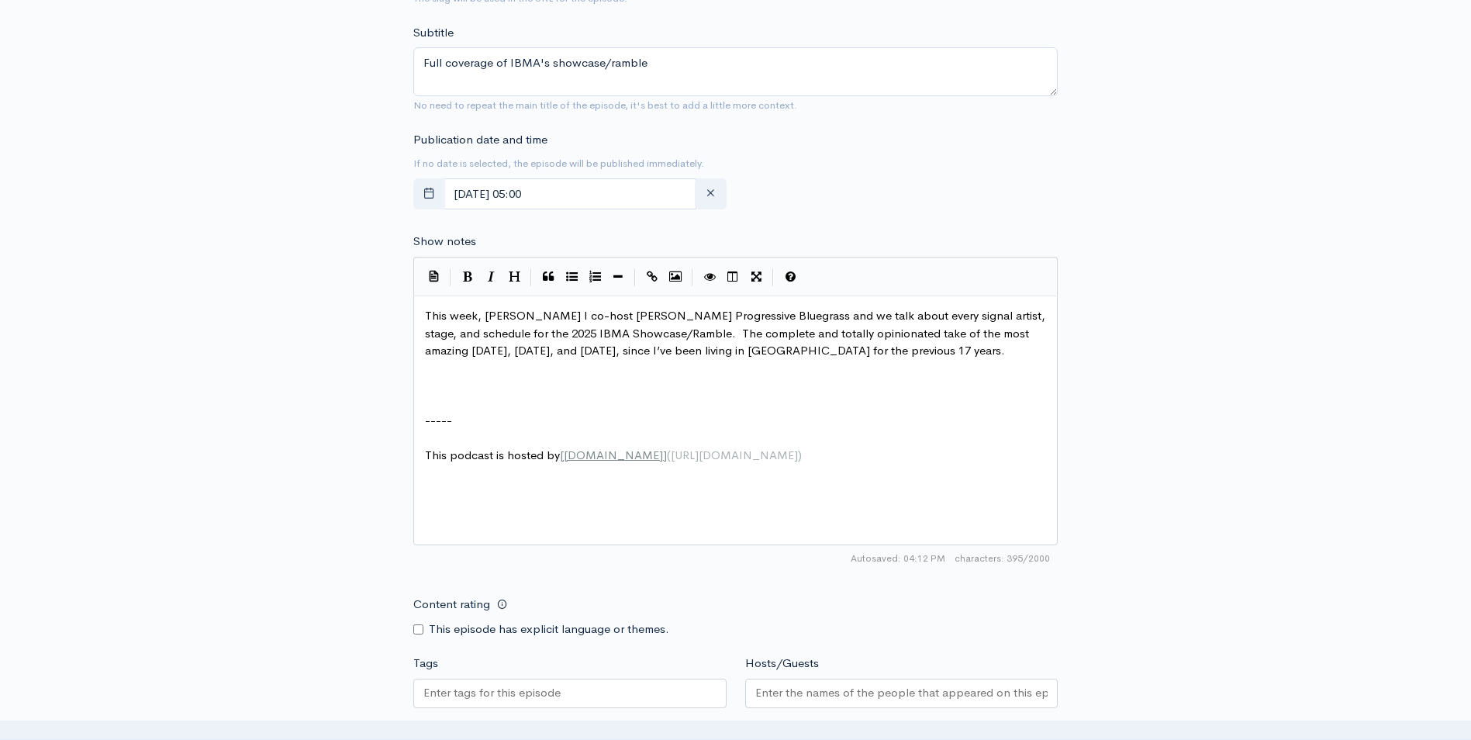
scroll to position [775, 0]
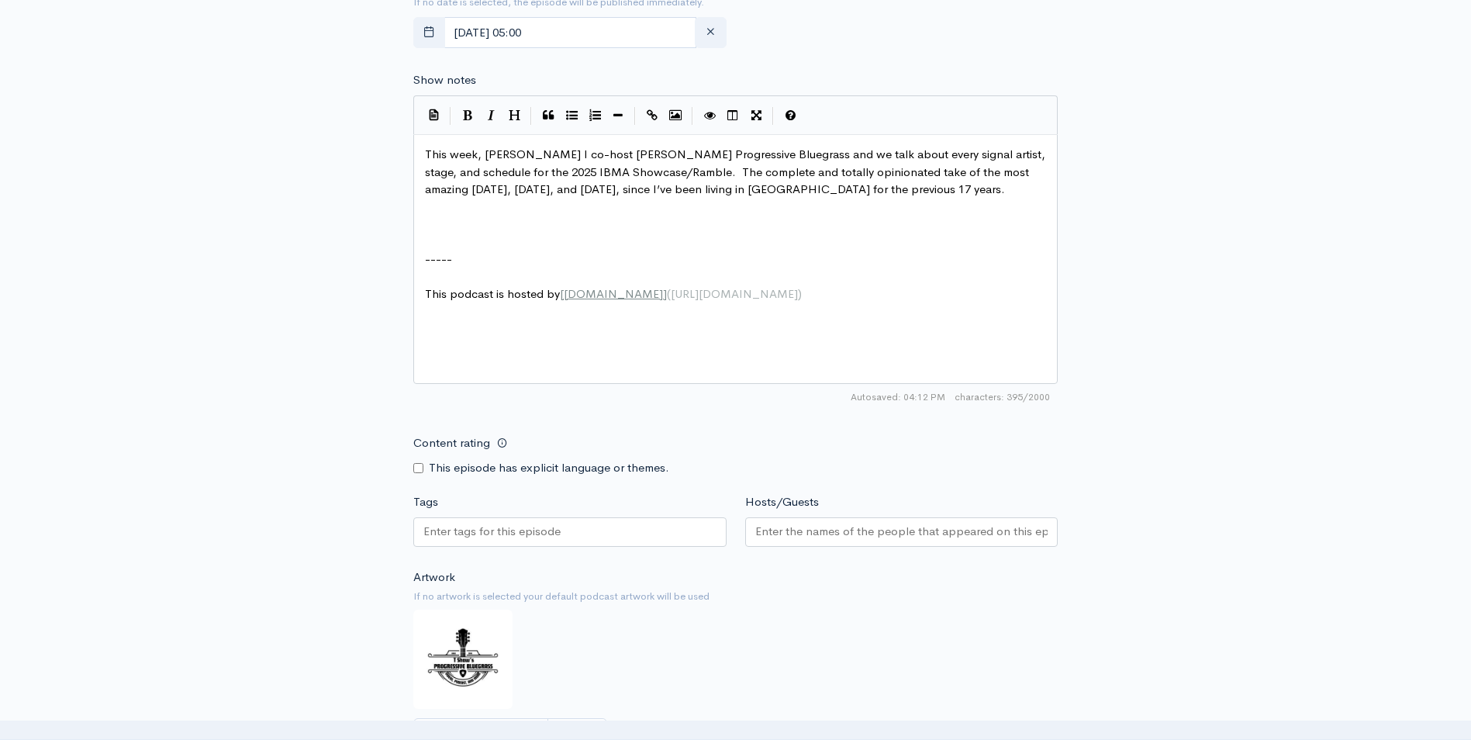
click at [436, 531] on input "Tags" at bounding box center [493, 531] width 140 height 18
type input "TShaw's Progressive Bluegrass"
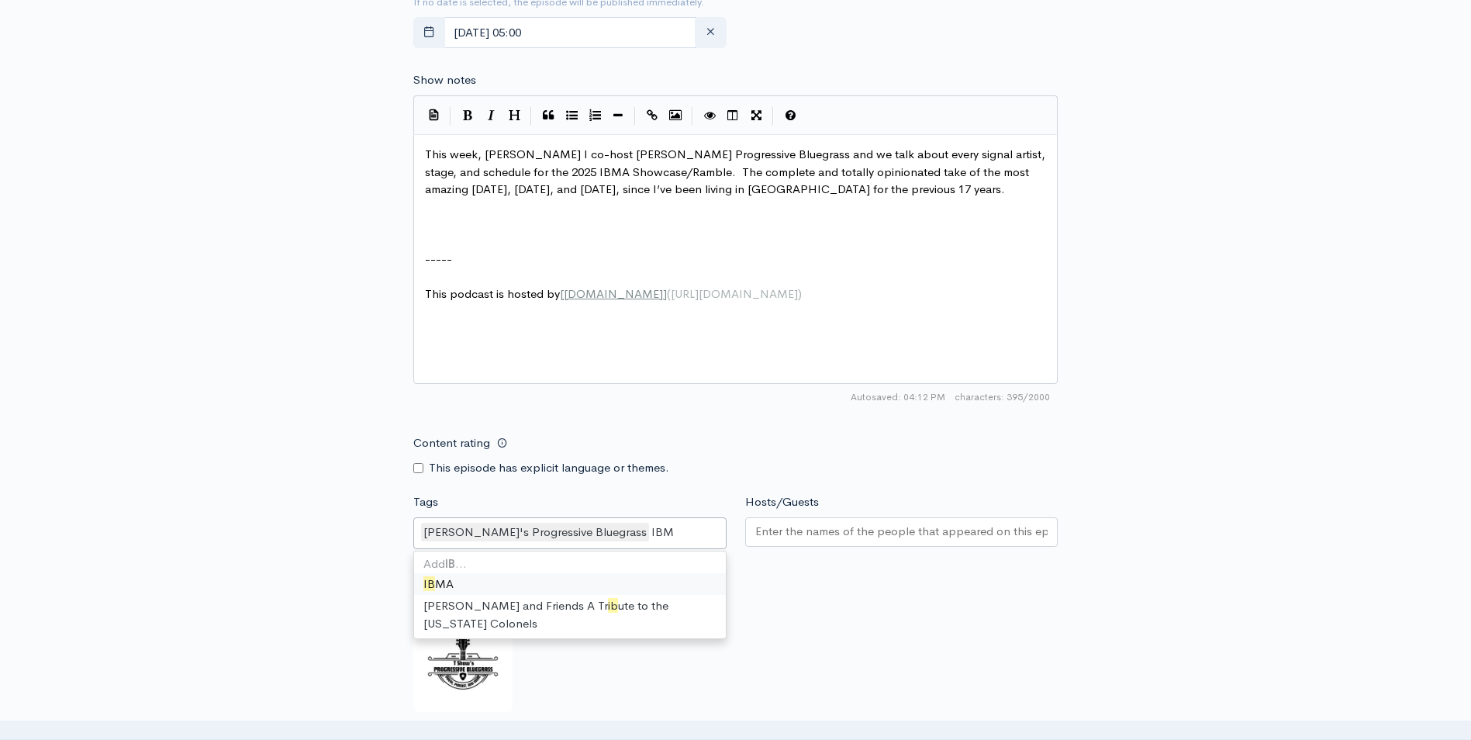
type input "IBMA"
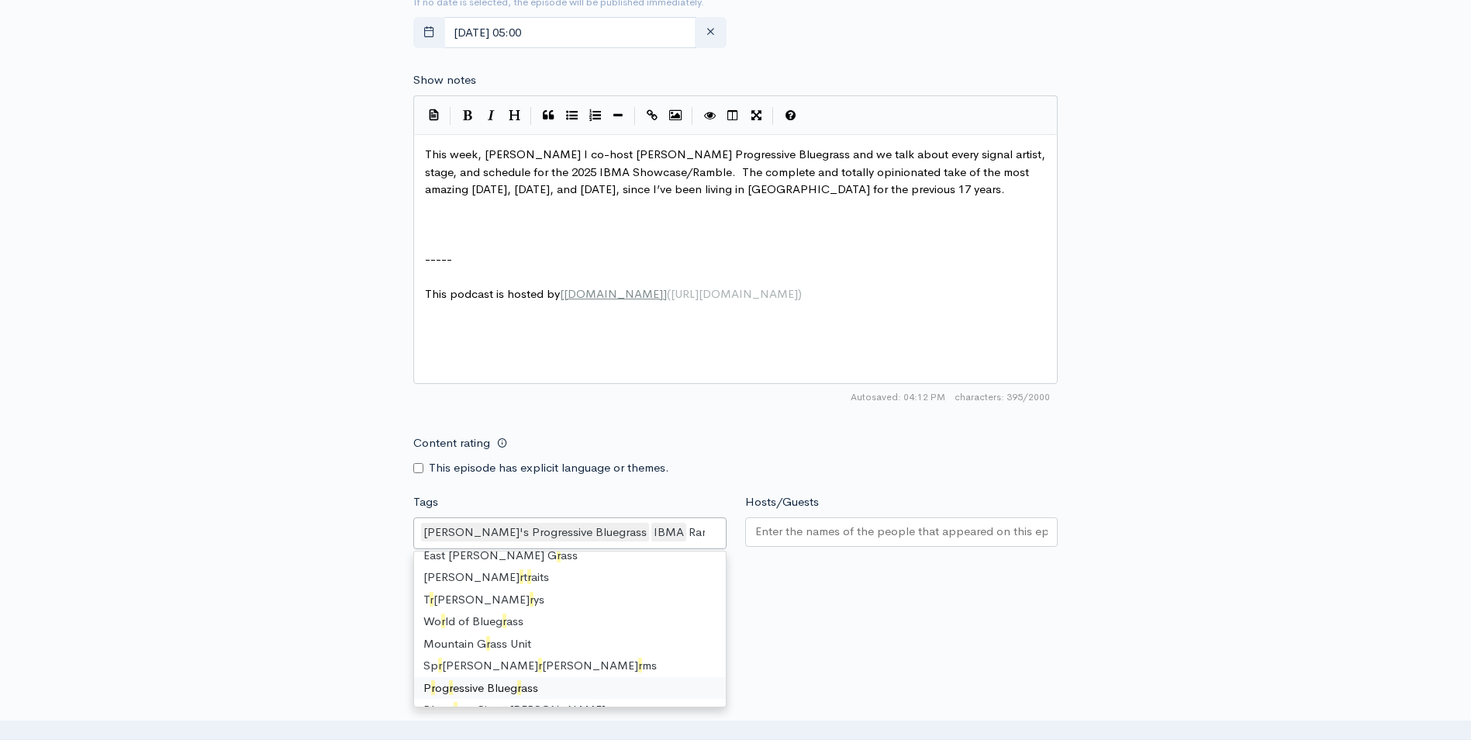
scroll to position [0, 0]
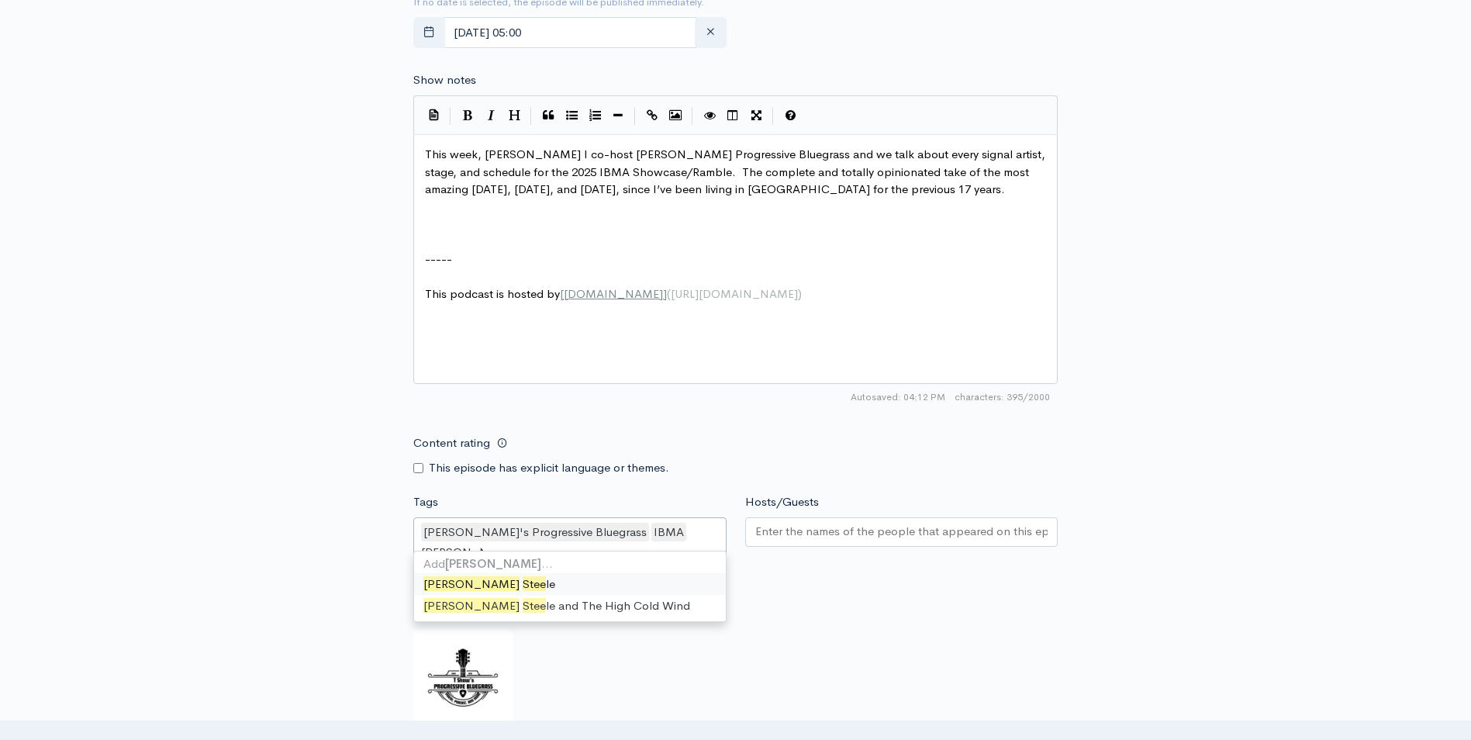
type input "Randy Steele"
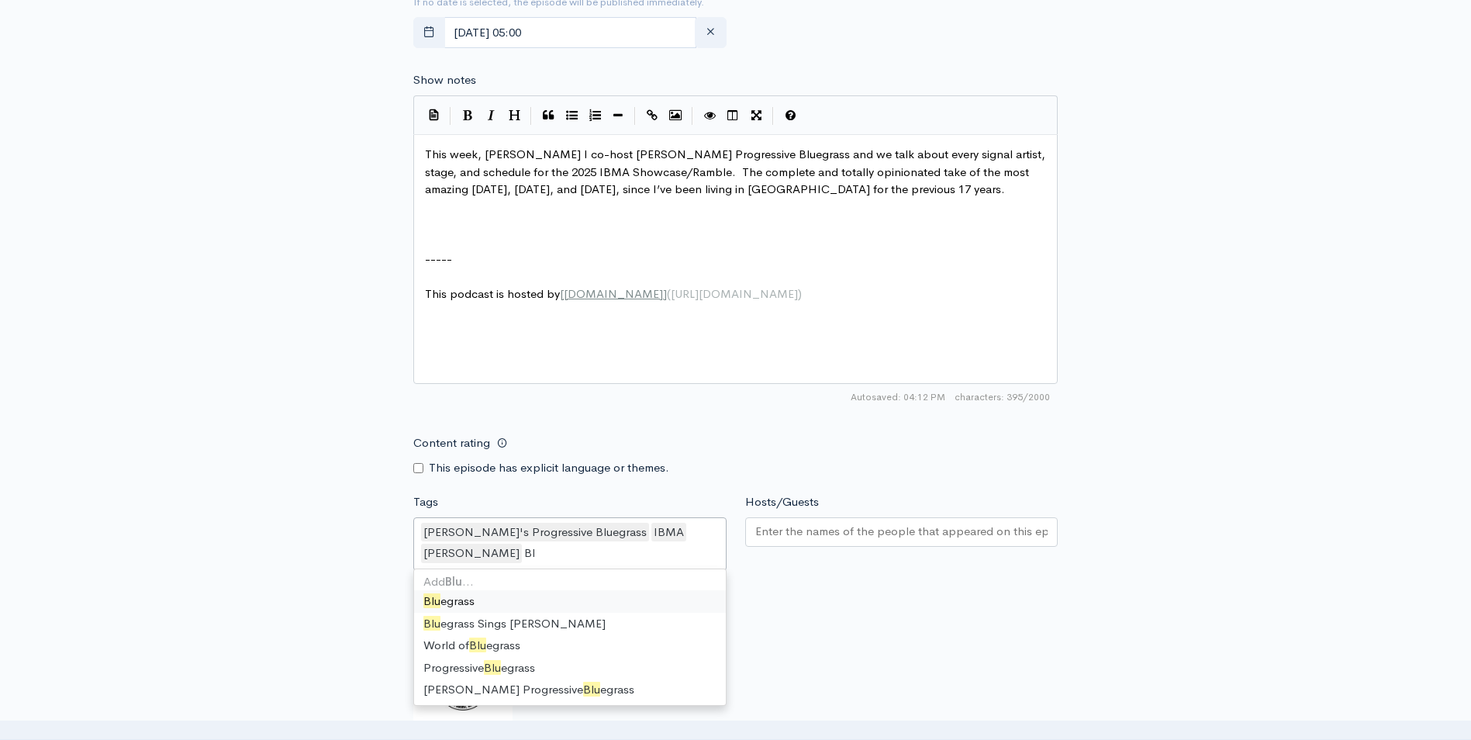
type input "B"
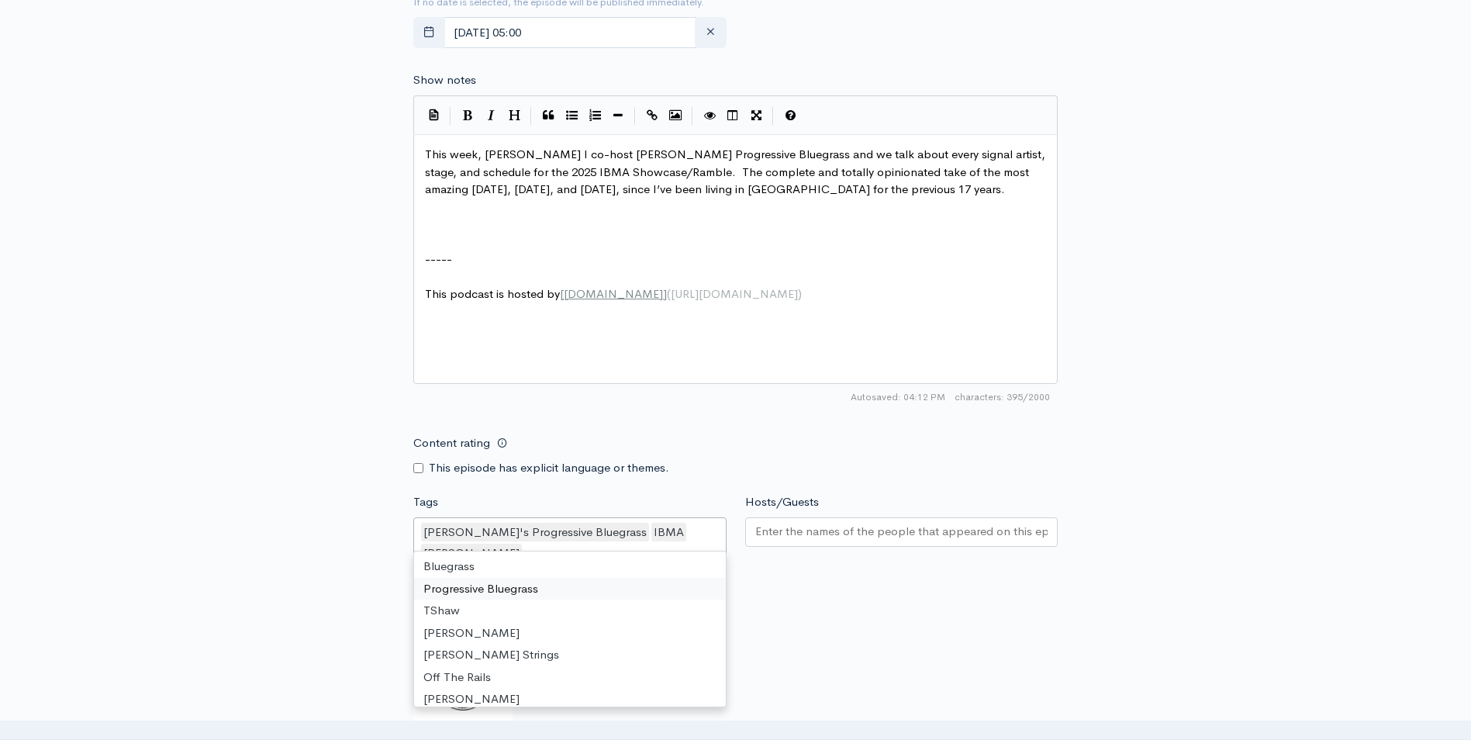
click at [778, 534] on input "Hosts/Guests" at bounding box center [901, 531] width 293 height 18
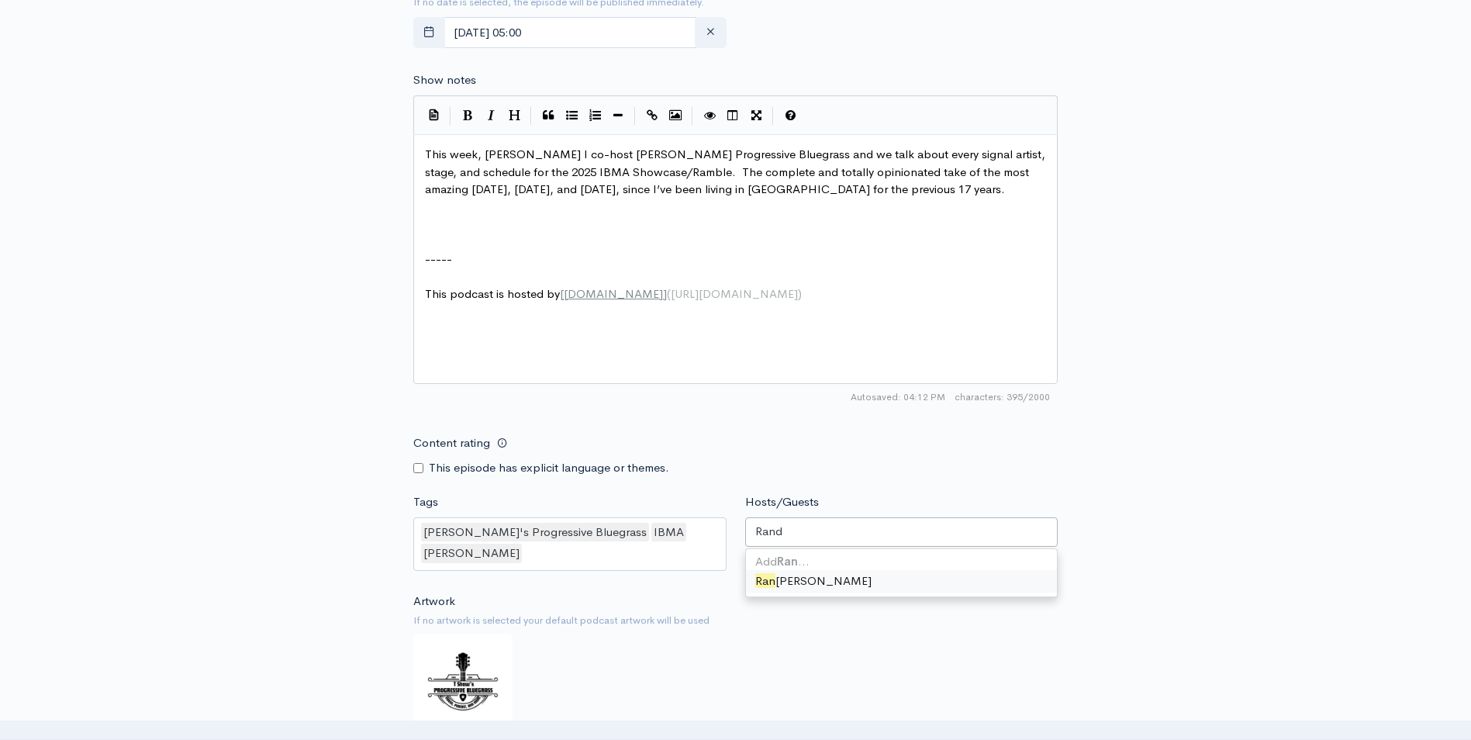
type input "Randy"
type input "Trevor"
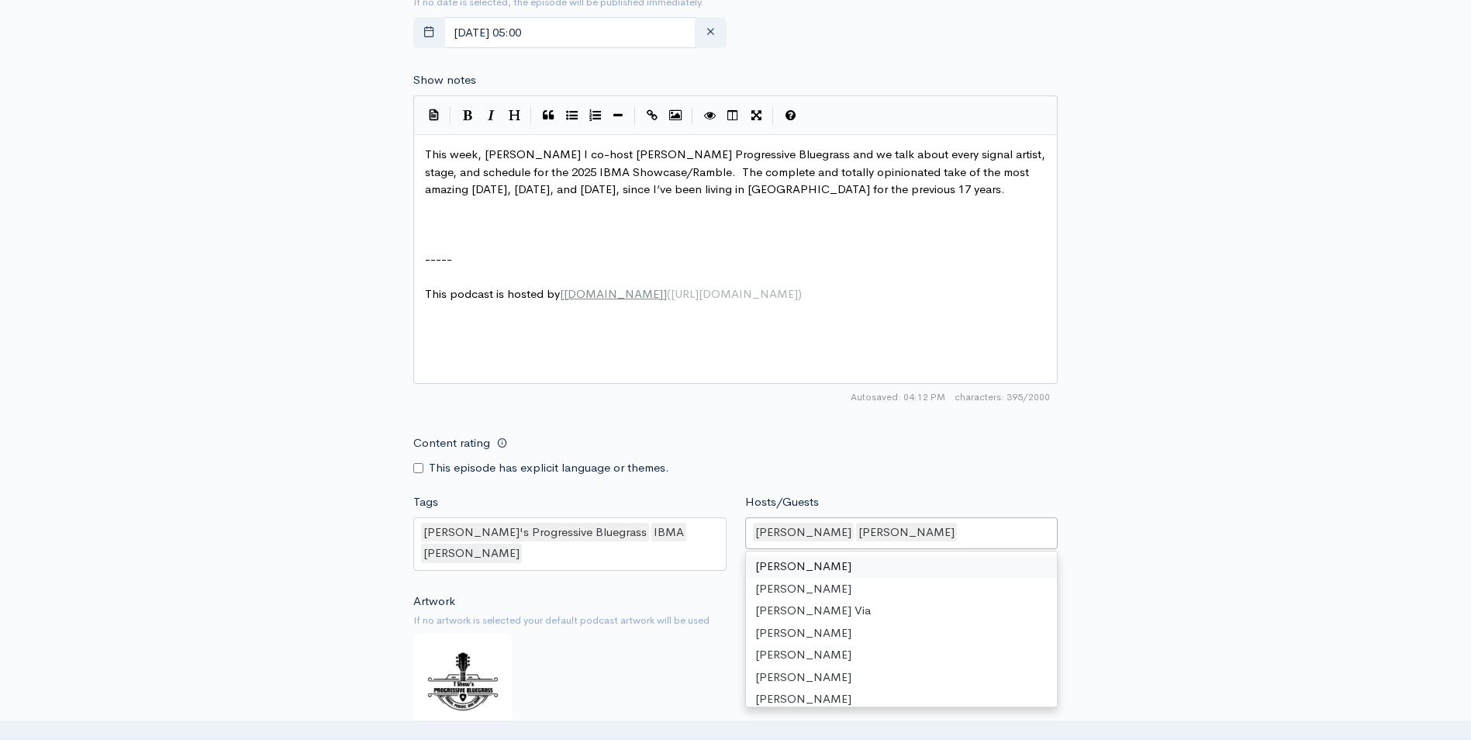
click at [1140, 461] on div "New episode Create a new episode Back to episodes Audio file Choose file 0 ZenC…" at bounding box center [736, 102] width 884 height 1649
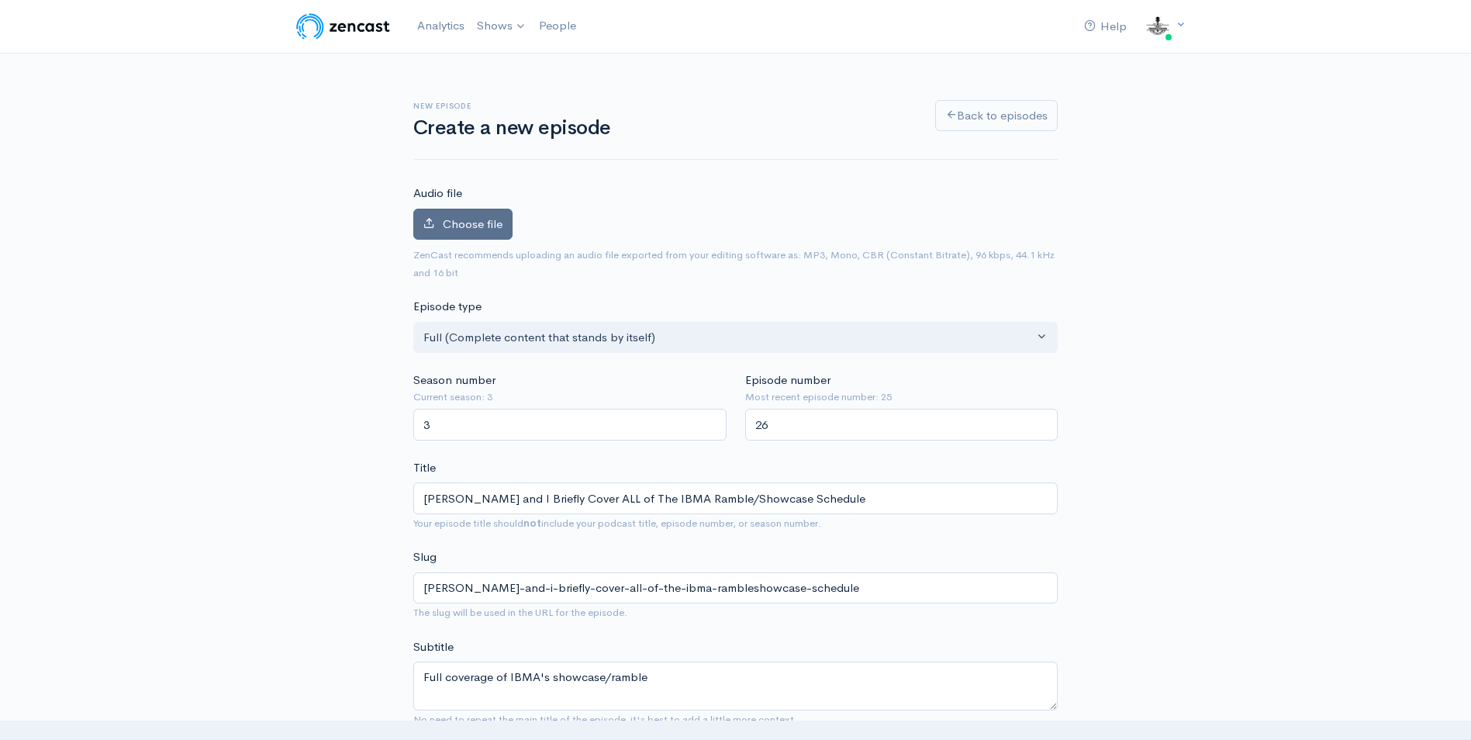
click at [461, 232] on label "Choose file" at bounding box center [462, 225] width 99 height 32
click at [0, 0] on input "Choose file" at bounding box center [0, 0] width 0 height 0
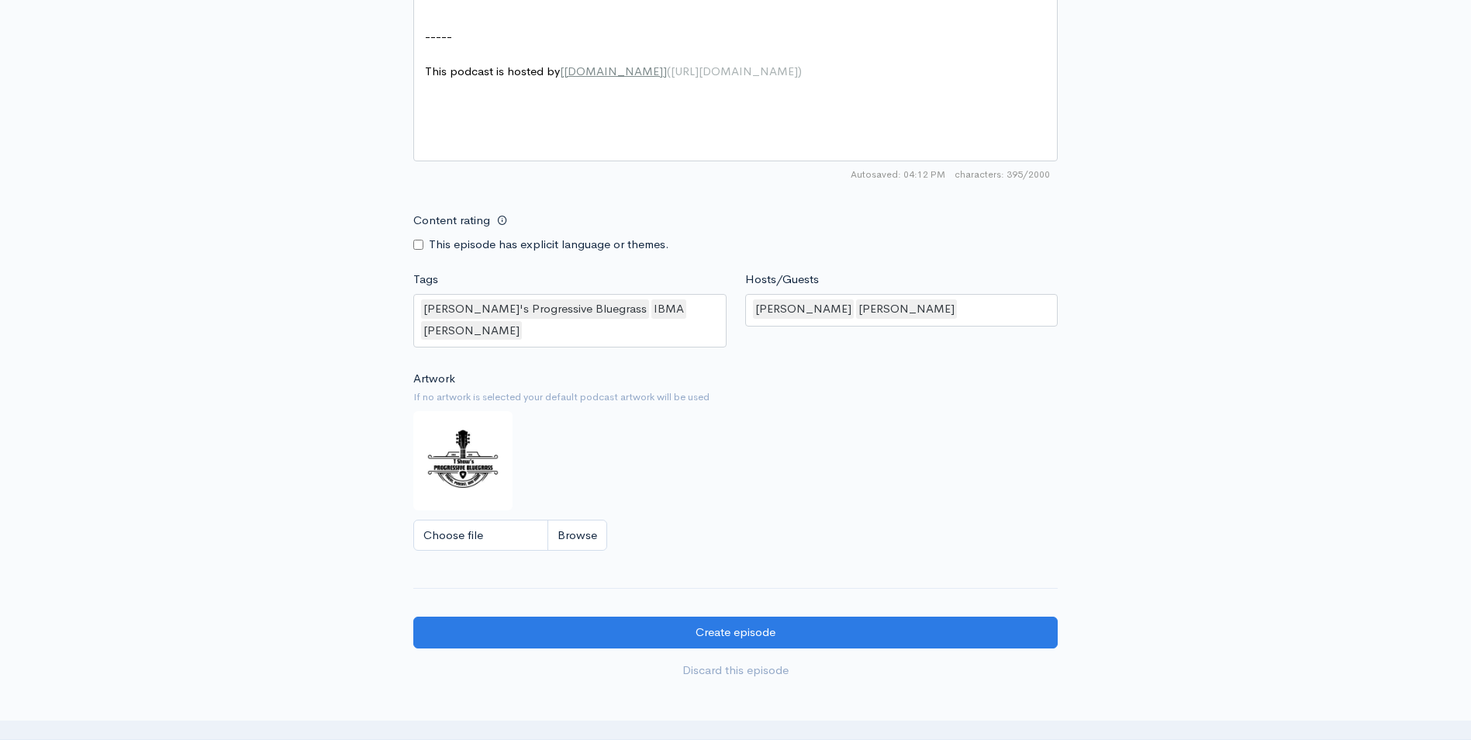
scroll to position [1230, 0]
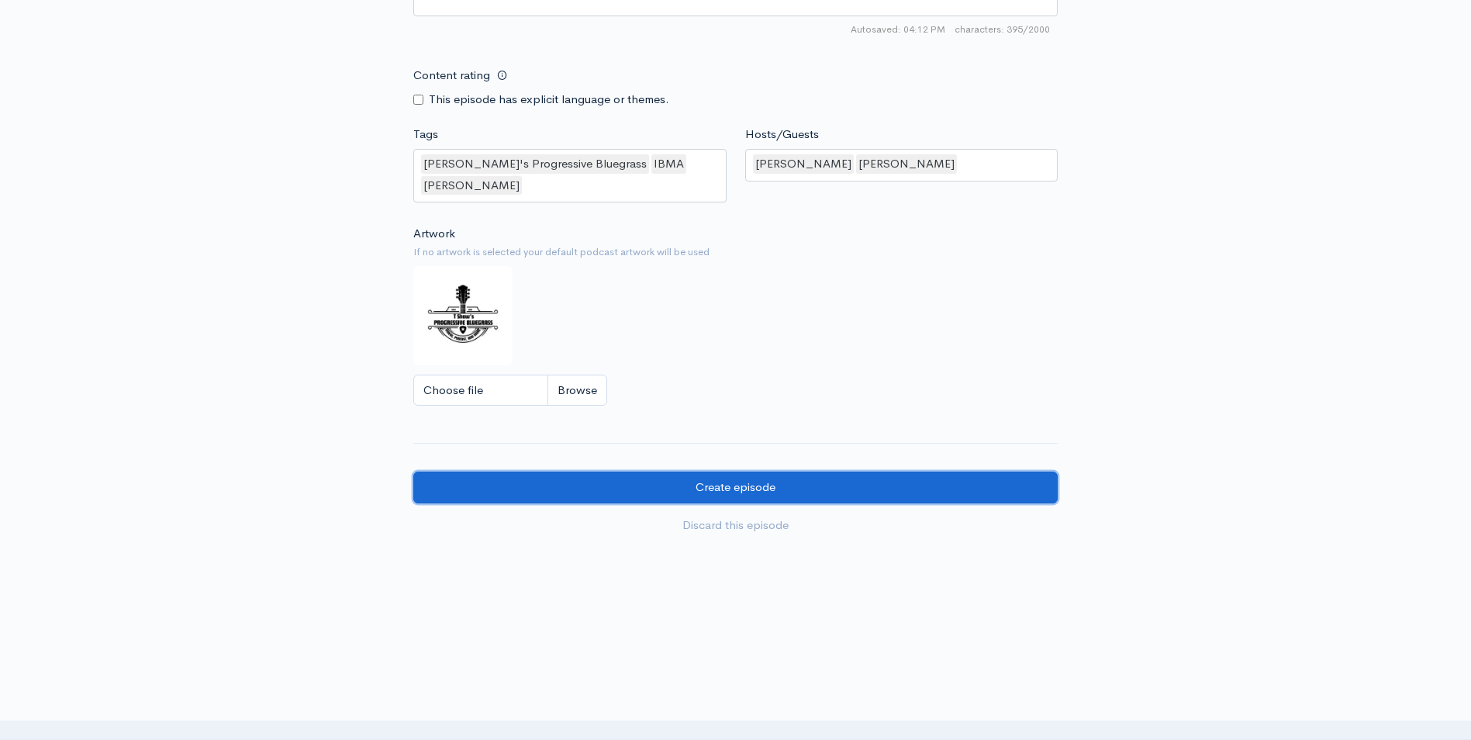
click at [769, 471] on input "Create episode" at bounding box center [735, 487] width 644 height 32
